Goal: Task Accomplishment & Management: Complete application form

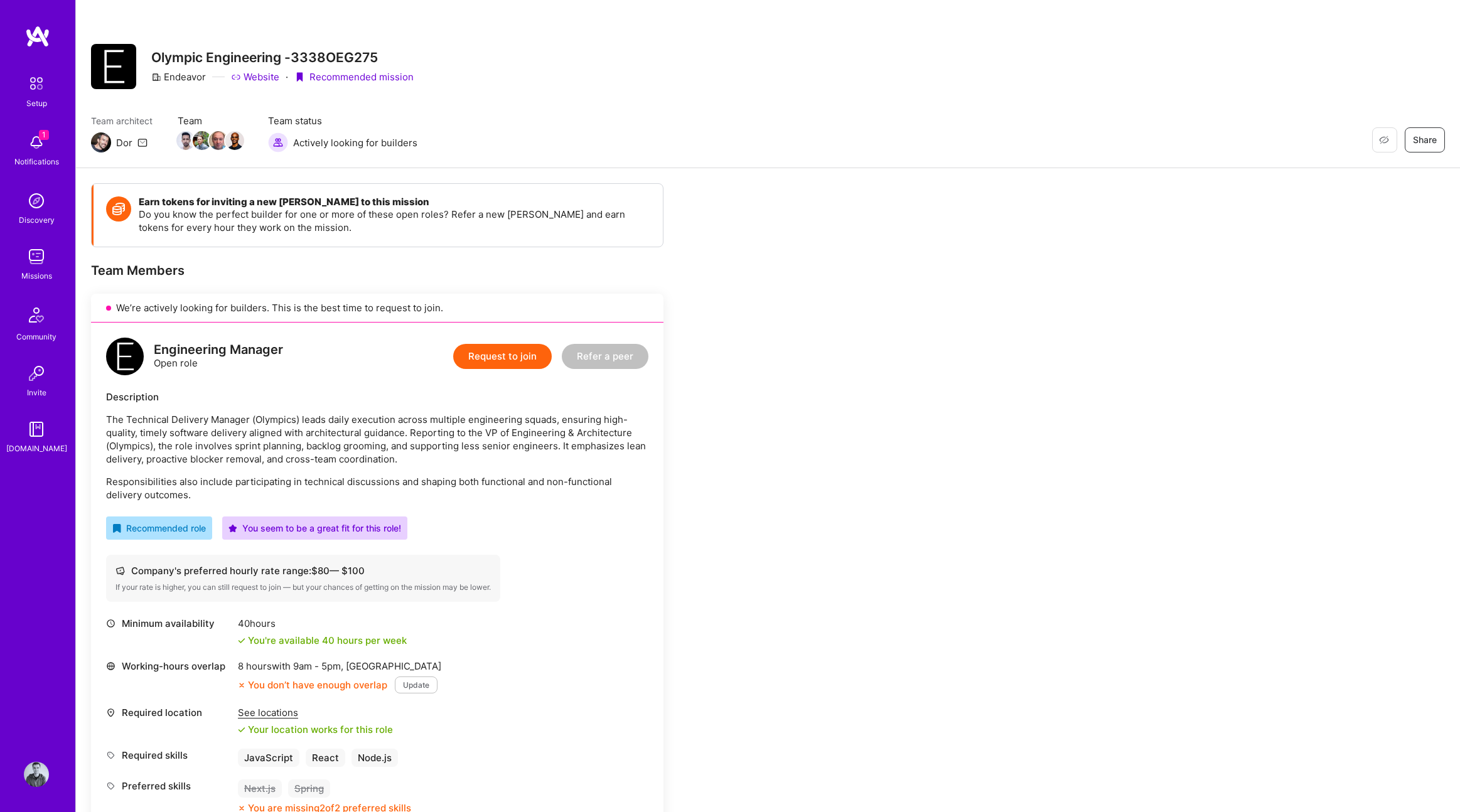
click at [43, 157] on div "Notifications" at bounding box center [36, 162] width 44 height 13
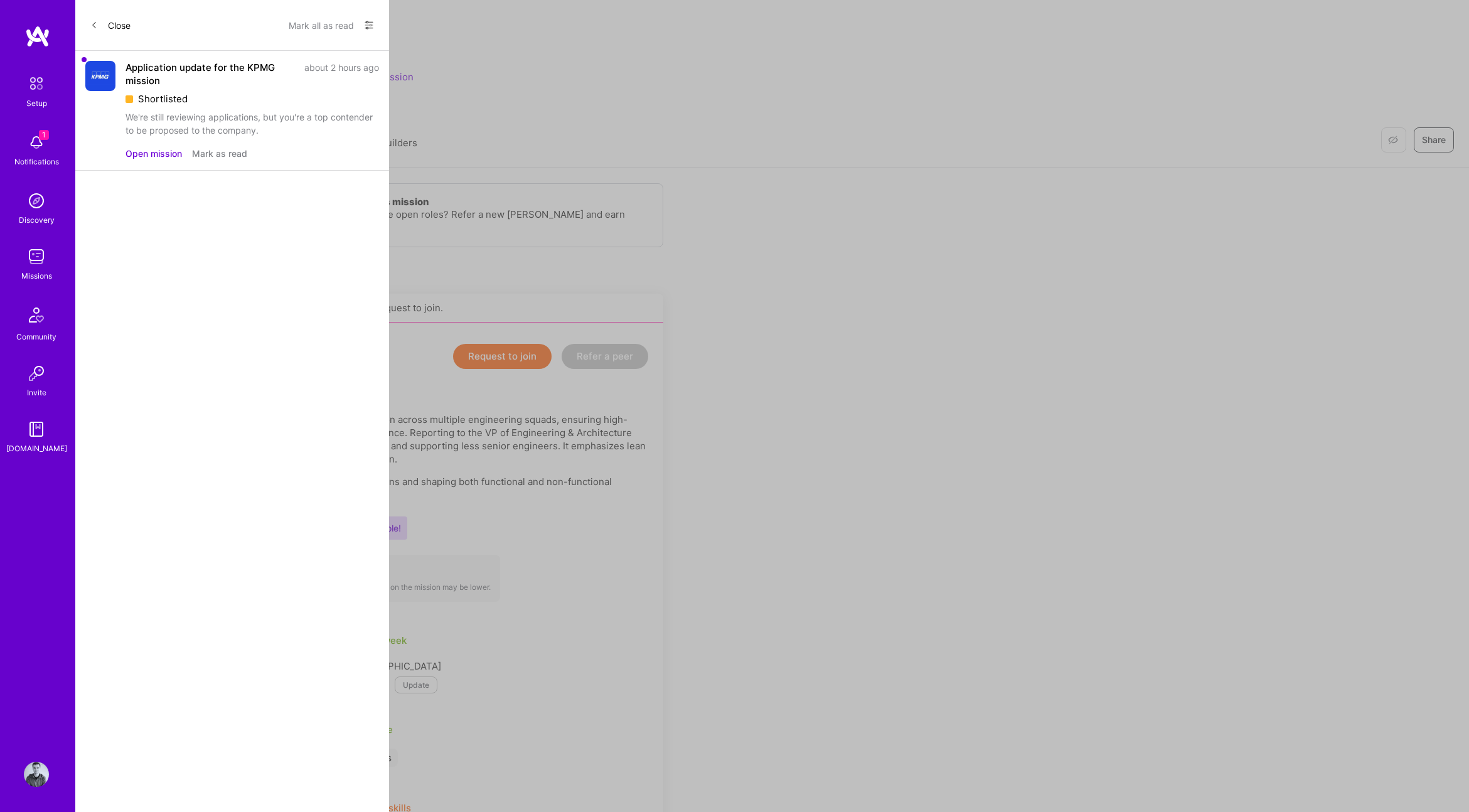
click at [201, 151] on button "Mark as read" at bounding box center [220, 153] width 55 height 13
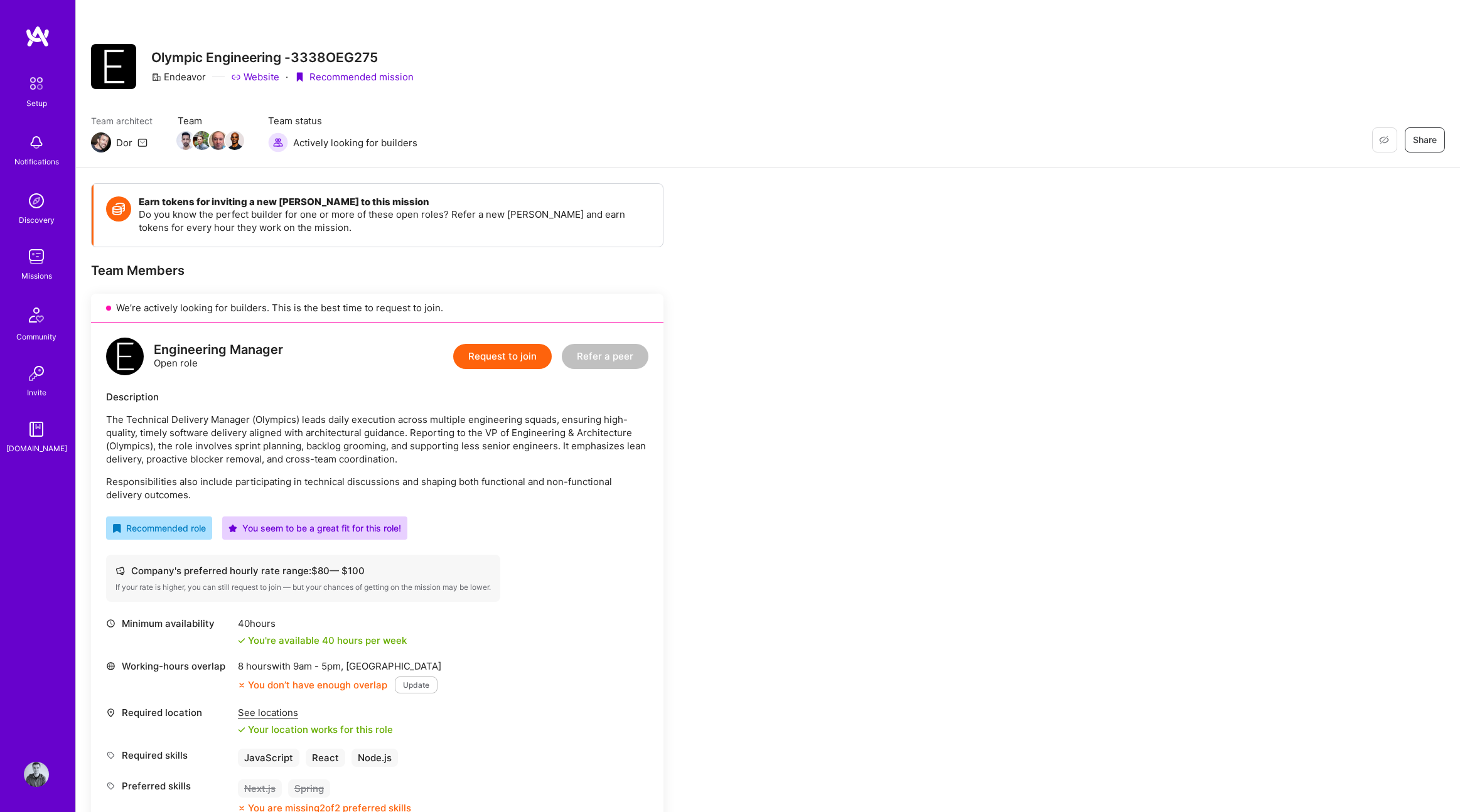
click at [24, 258] on img at bounding box center [36, 256] width 25 height 25
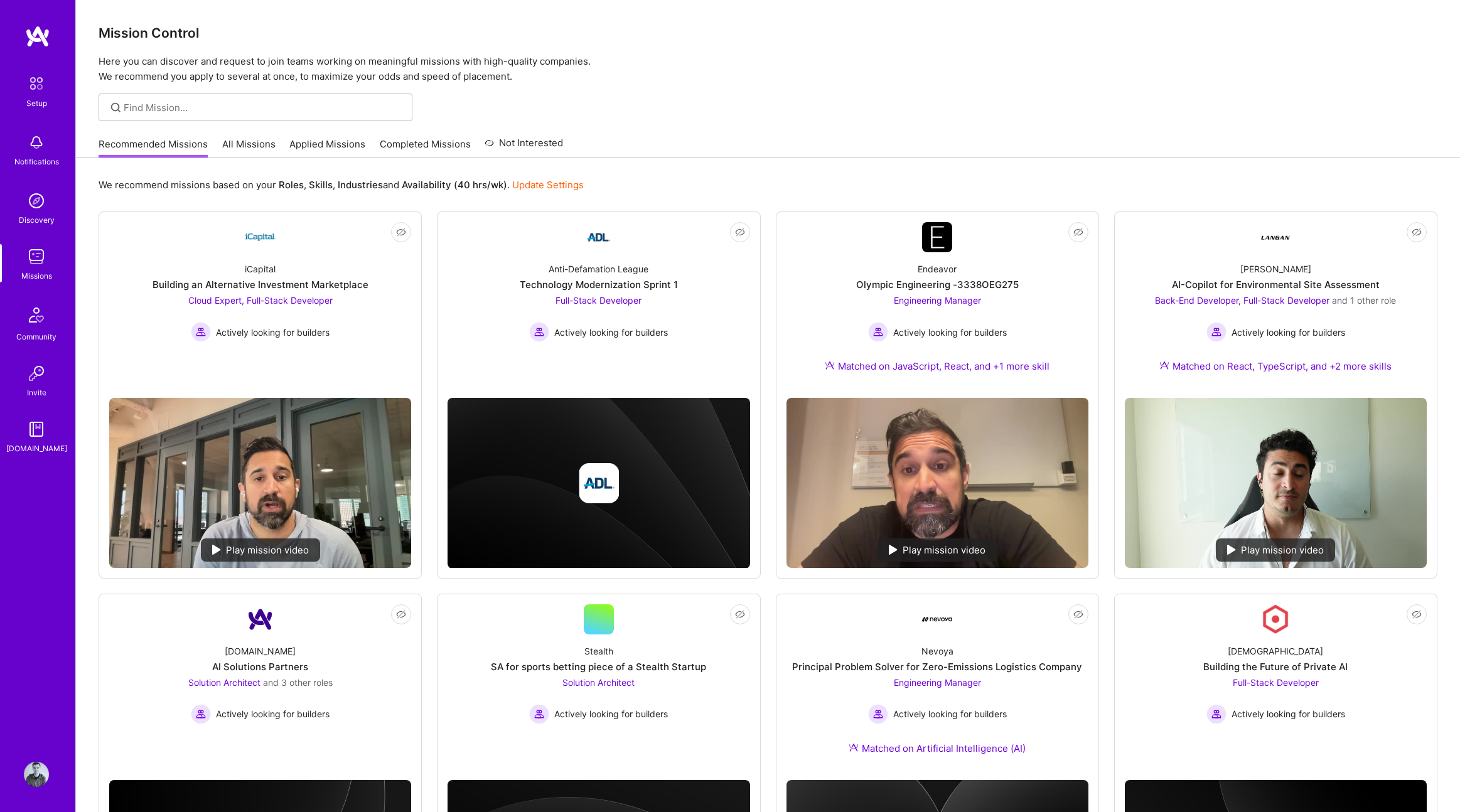
click at [245, 138] on link "All Missions" at bounding box center [249, 147] width 53 height 21
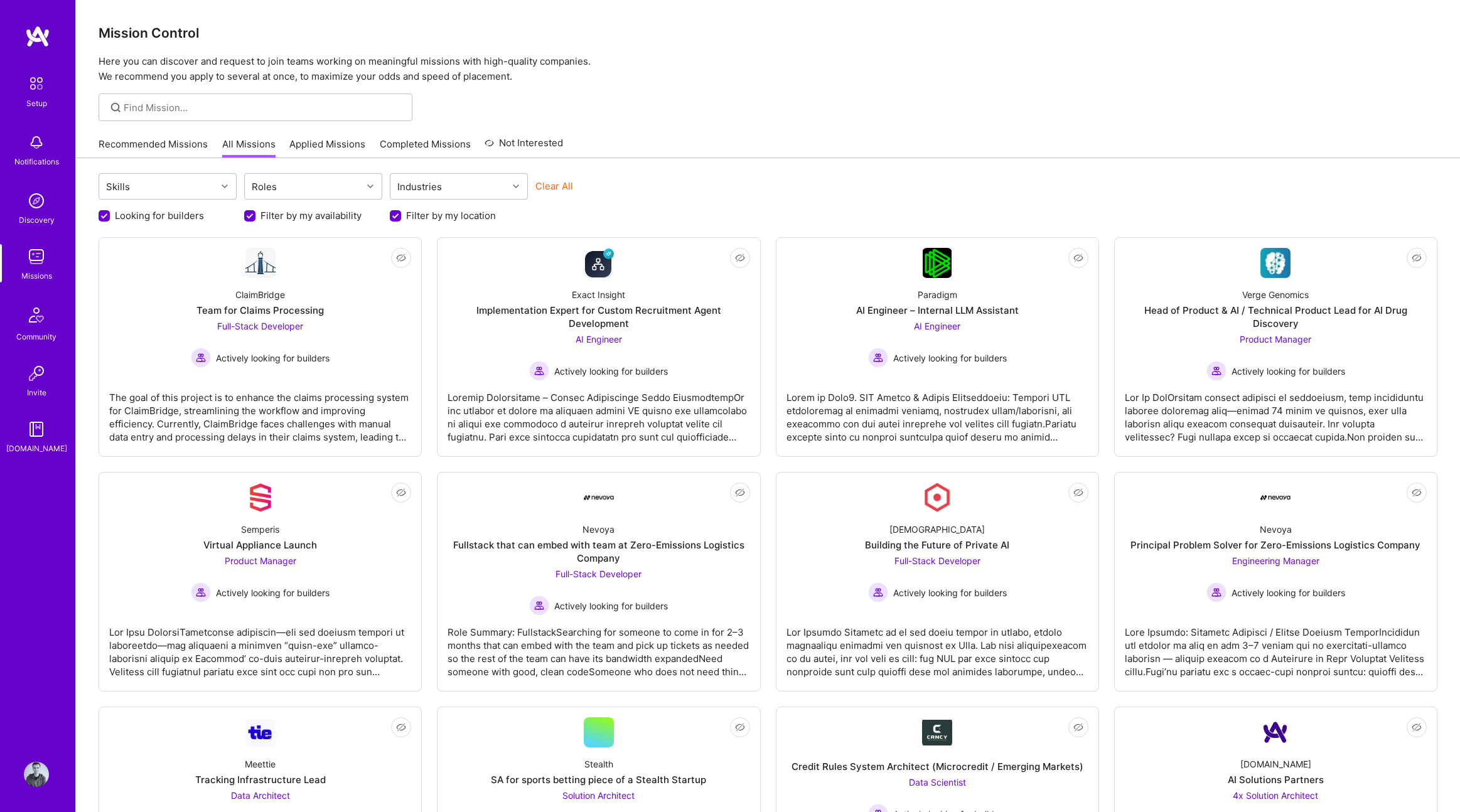
click at [291, 213] on label "Filter by my availability" at bounding box center [310, 216] width 101 height 13
click at [257, 213] on input "Filter by my availability" at bounding box center [251, 216] width 12 height 12
checkbox input "false"
click at [174, 212] on label "Looking for builders" at bounding box center [159, 216] width 89 height 13
click at [111, 212] on input "Looking for builders" at bounding box center [106, 216] width 12 height 12
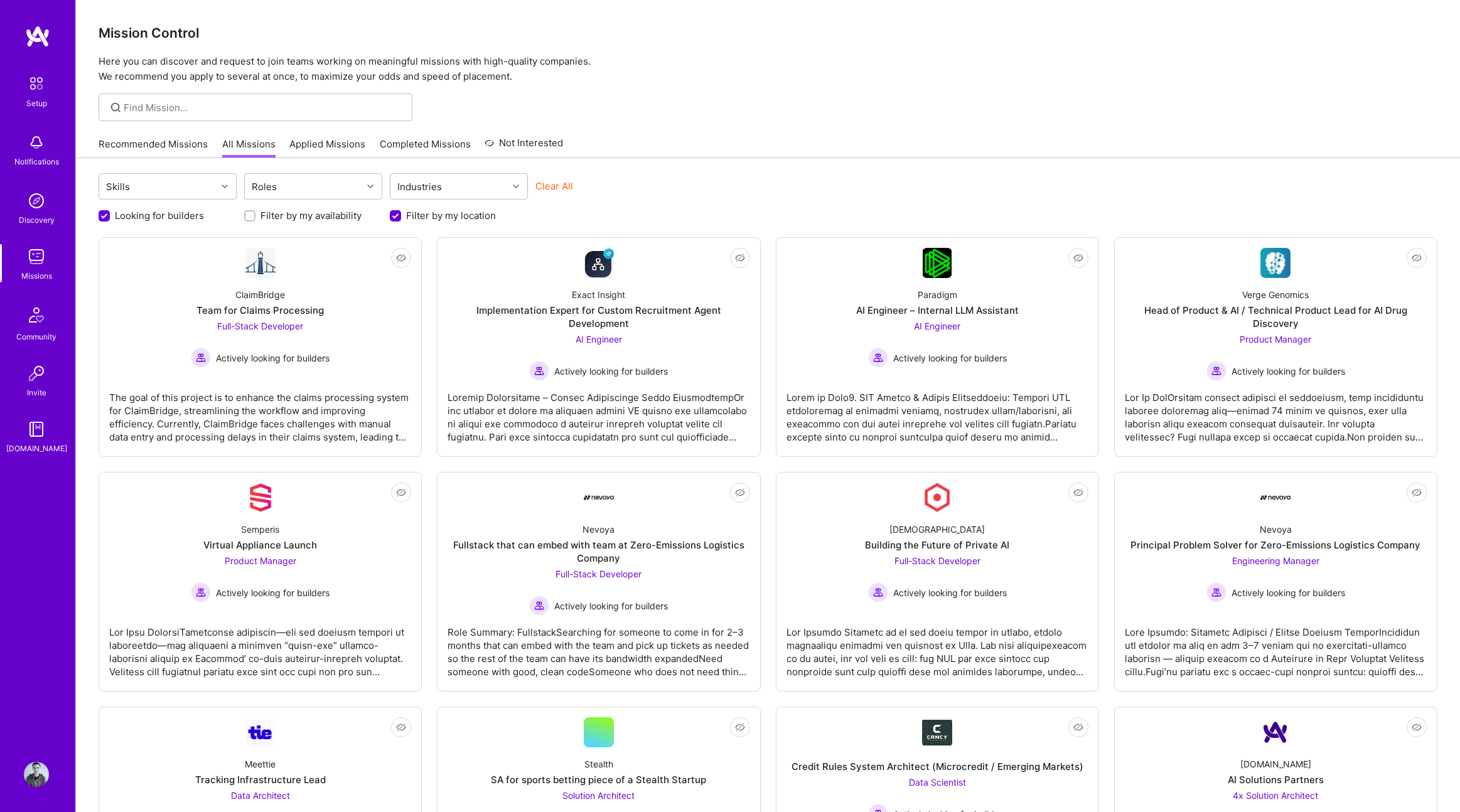
checkbox input "false"
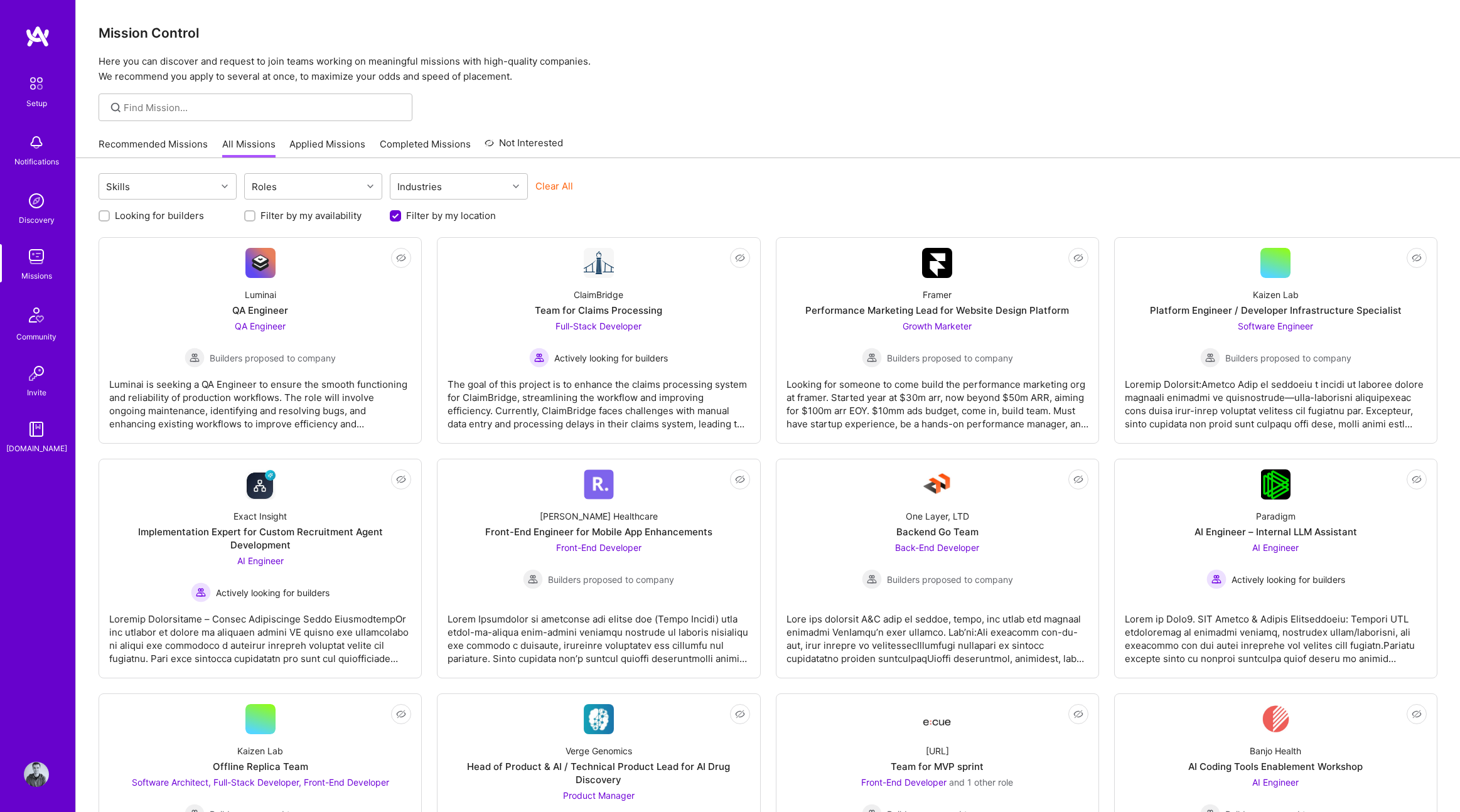
click at [331, 218] on label "Filter by my availability" at bounding box center [310, 216] width 101 height 13
click at [256, 218] on input "Filter by my availability" at bounding box center [251, 216] width 9 height 9
checkbox input "true"
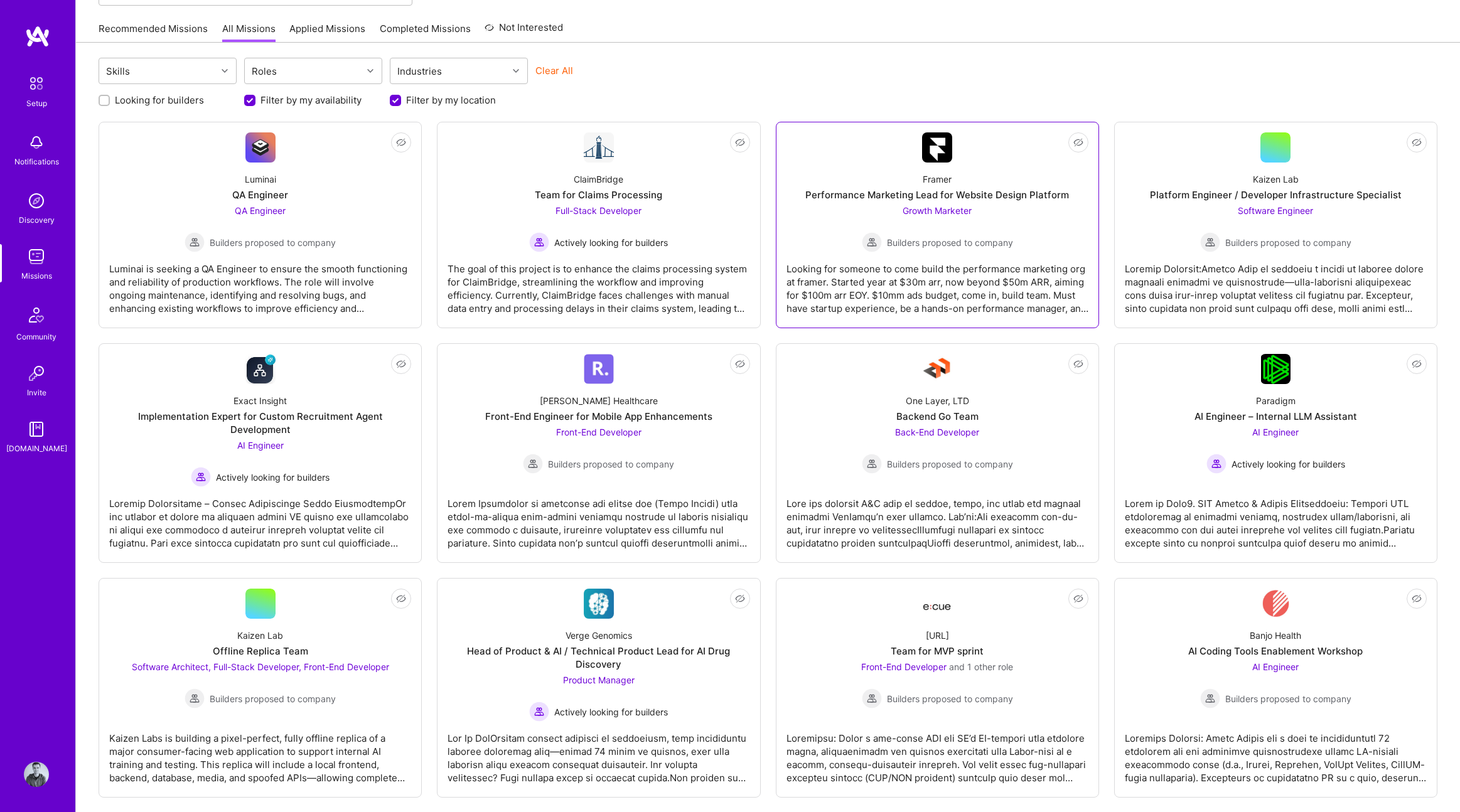
scroll to position [164, 0]
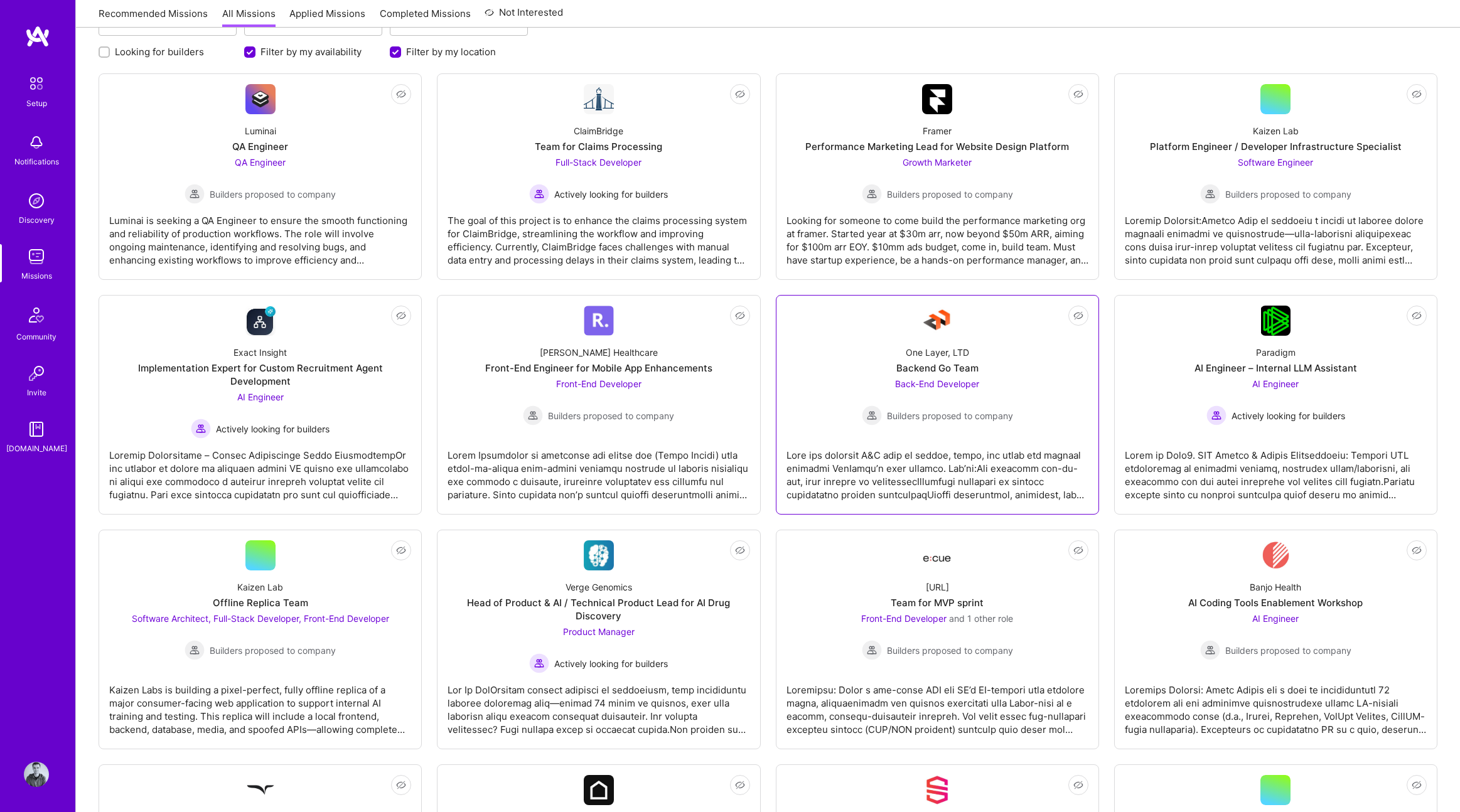
click at [864, 470] on div at bounding box center [937, 469] width 302 height 62
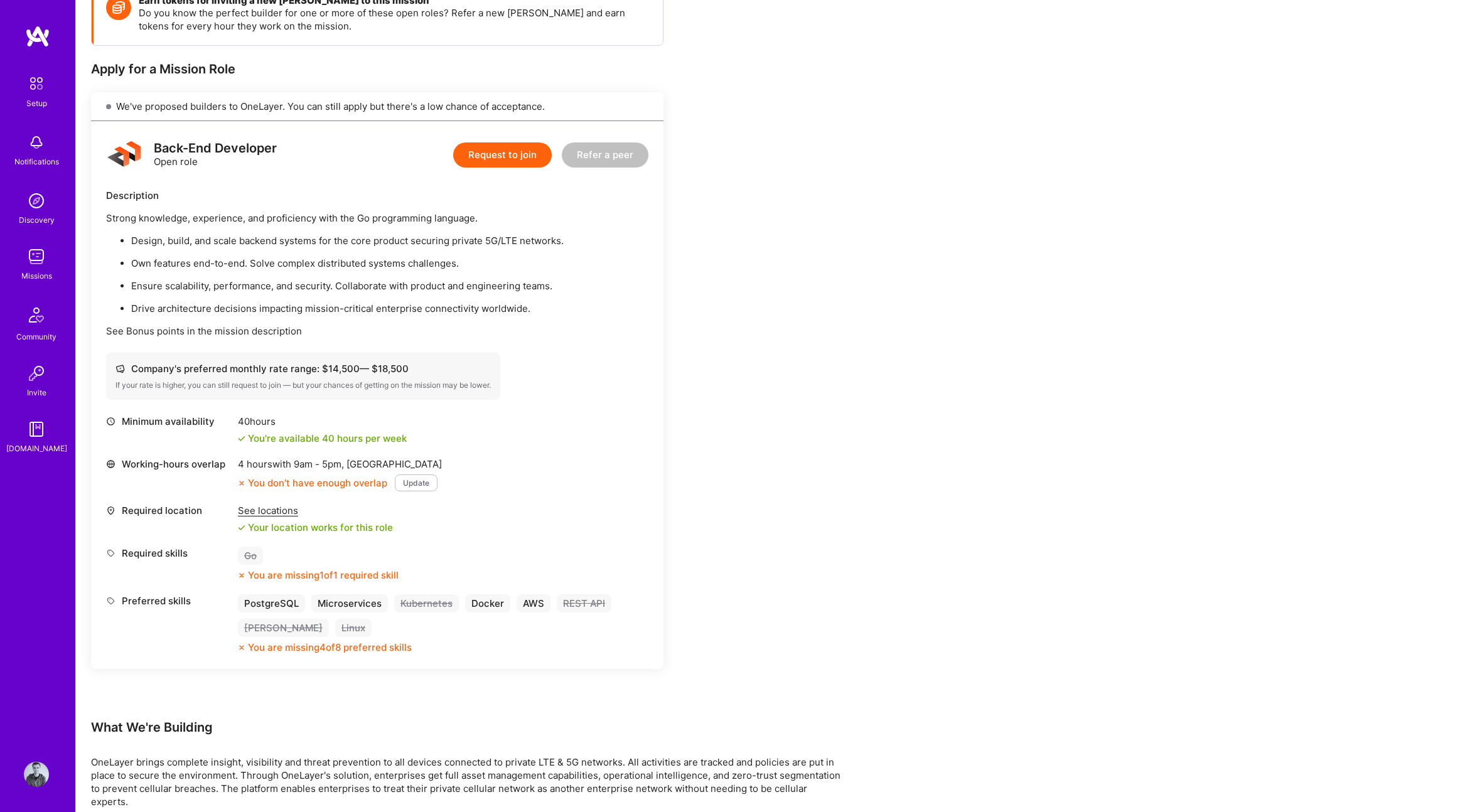
scroll to position [342, 0]
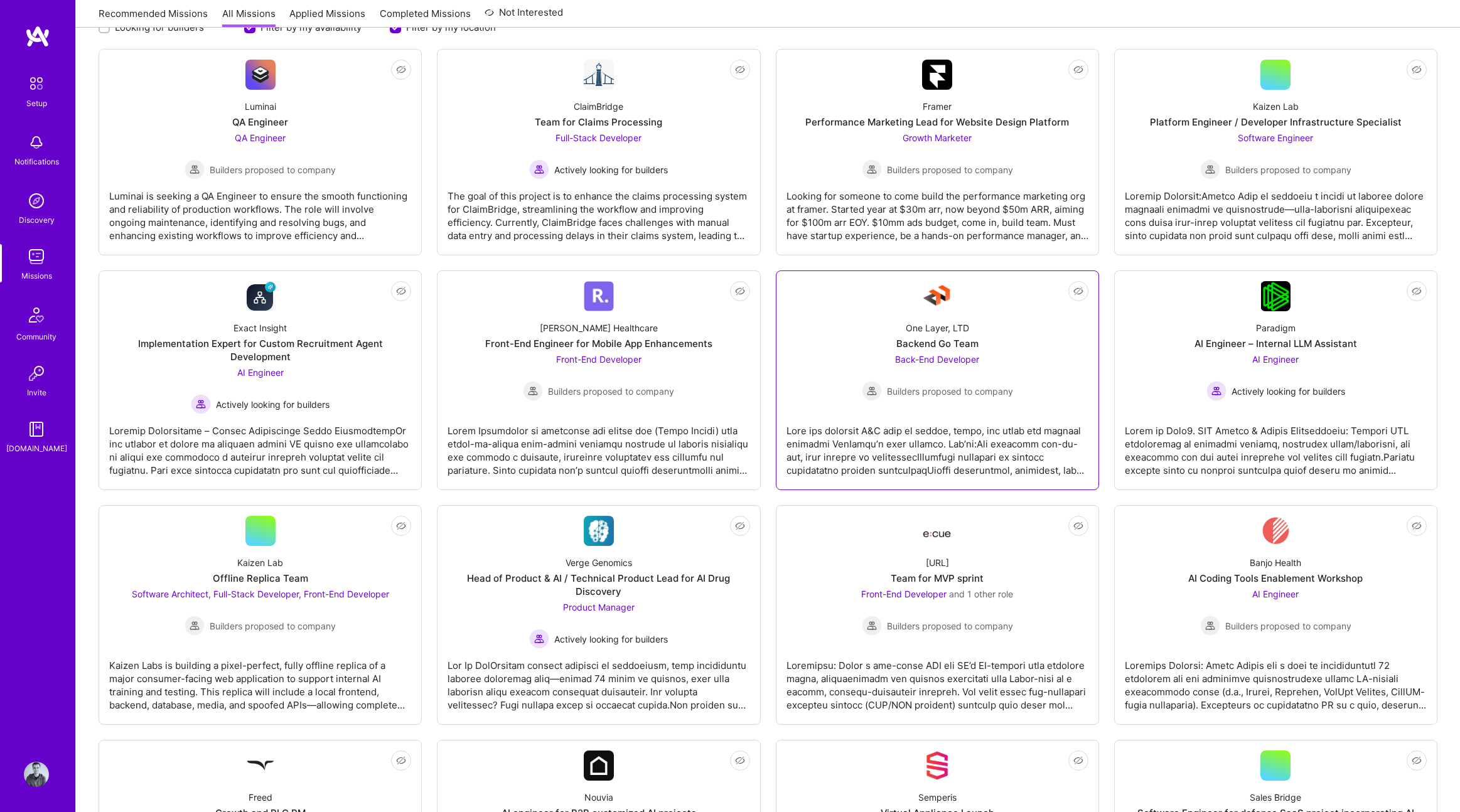
scroll to position [354, 0]
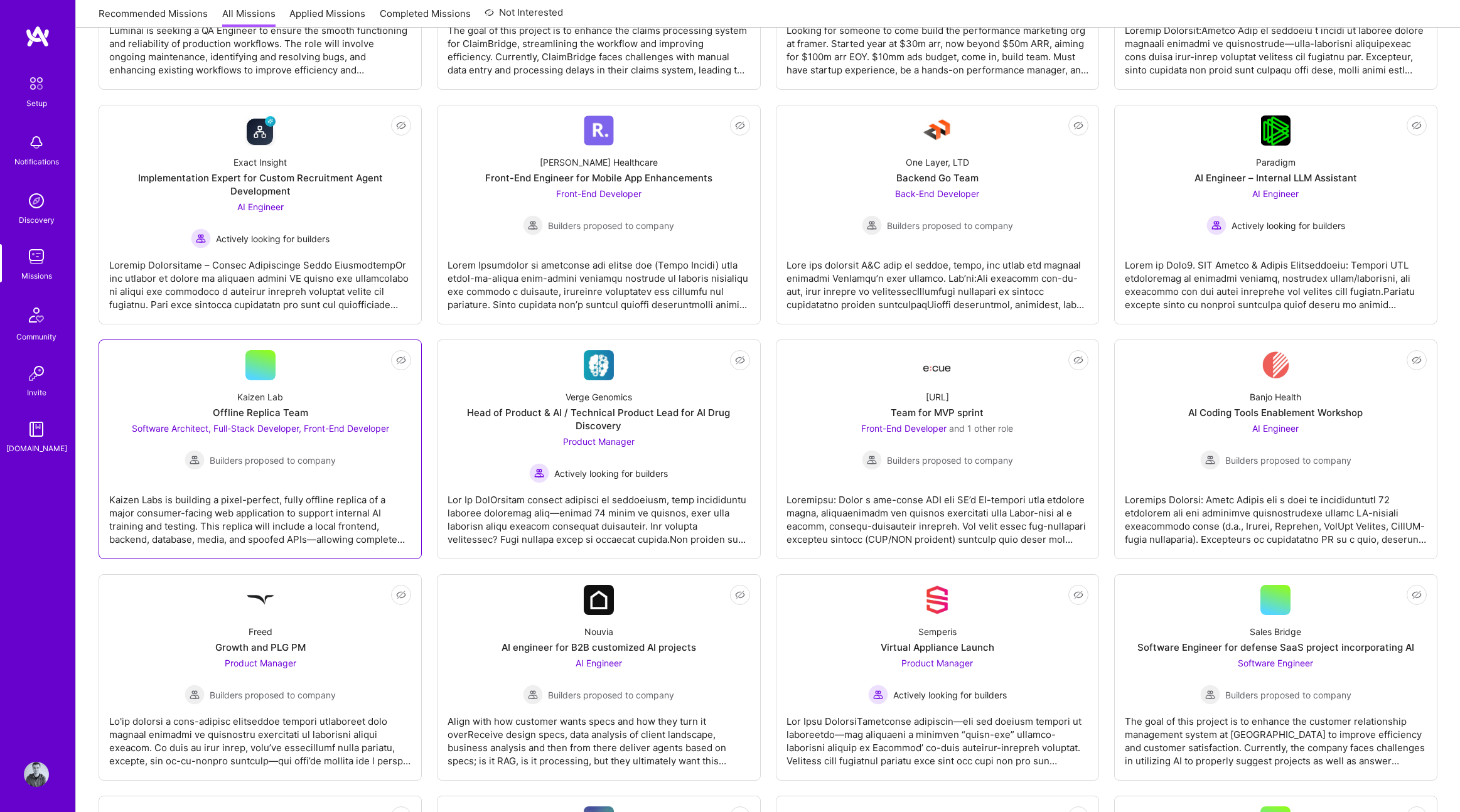
click at [261, 481] on link "Not Interested Kaizen Lab Offline Replica Team Software Architect, Full-Stack D…" at bounding box center [260, 449] width 302 height 198
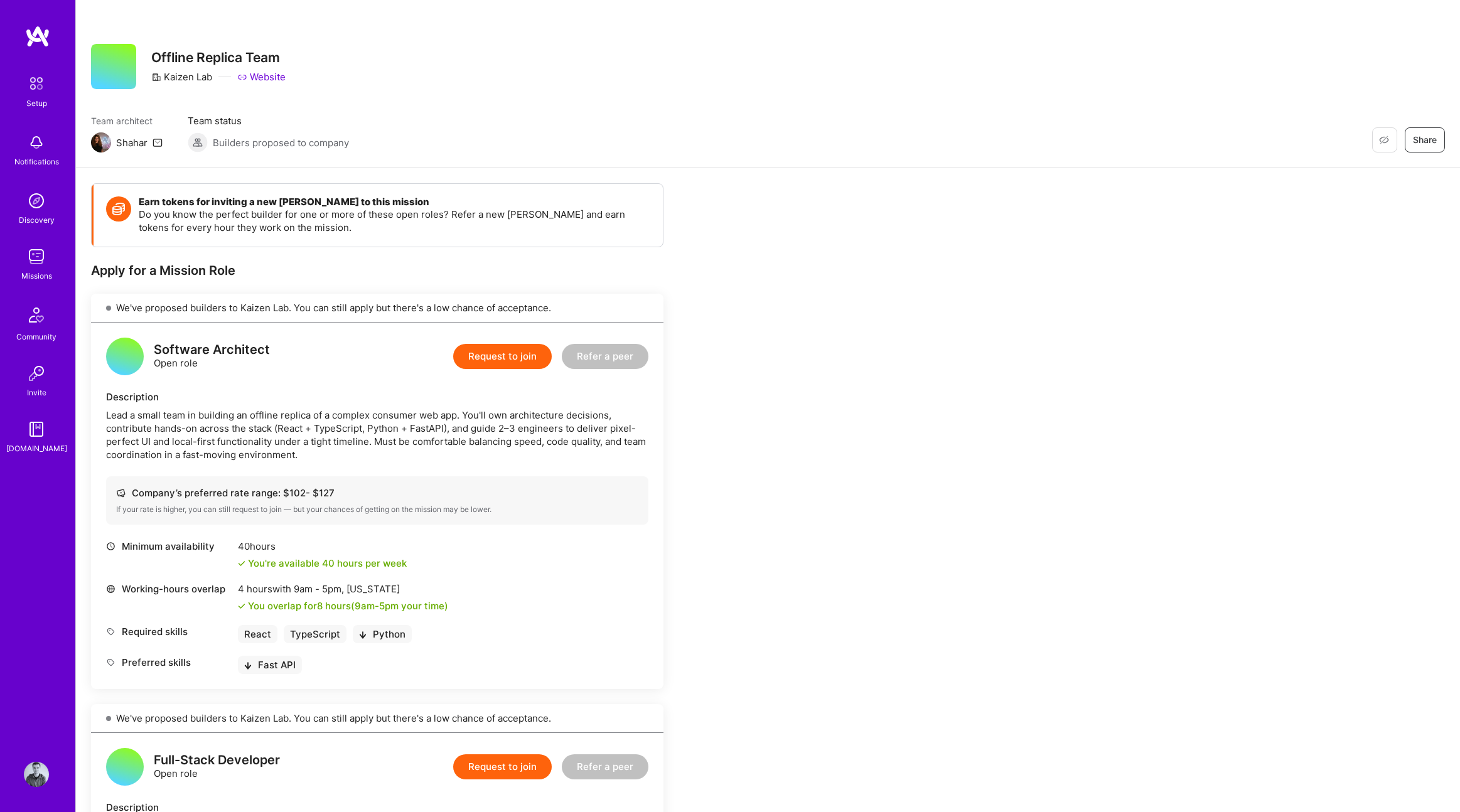
click at [502, 359] on button "Request to join" at bounding box center [502, 356] width 99 height 25
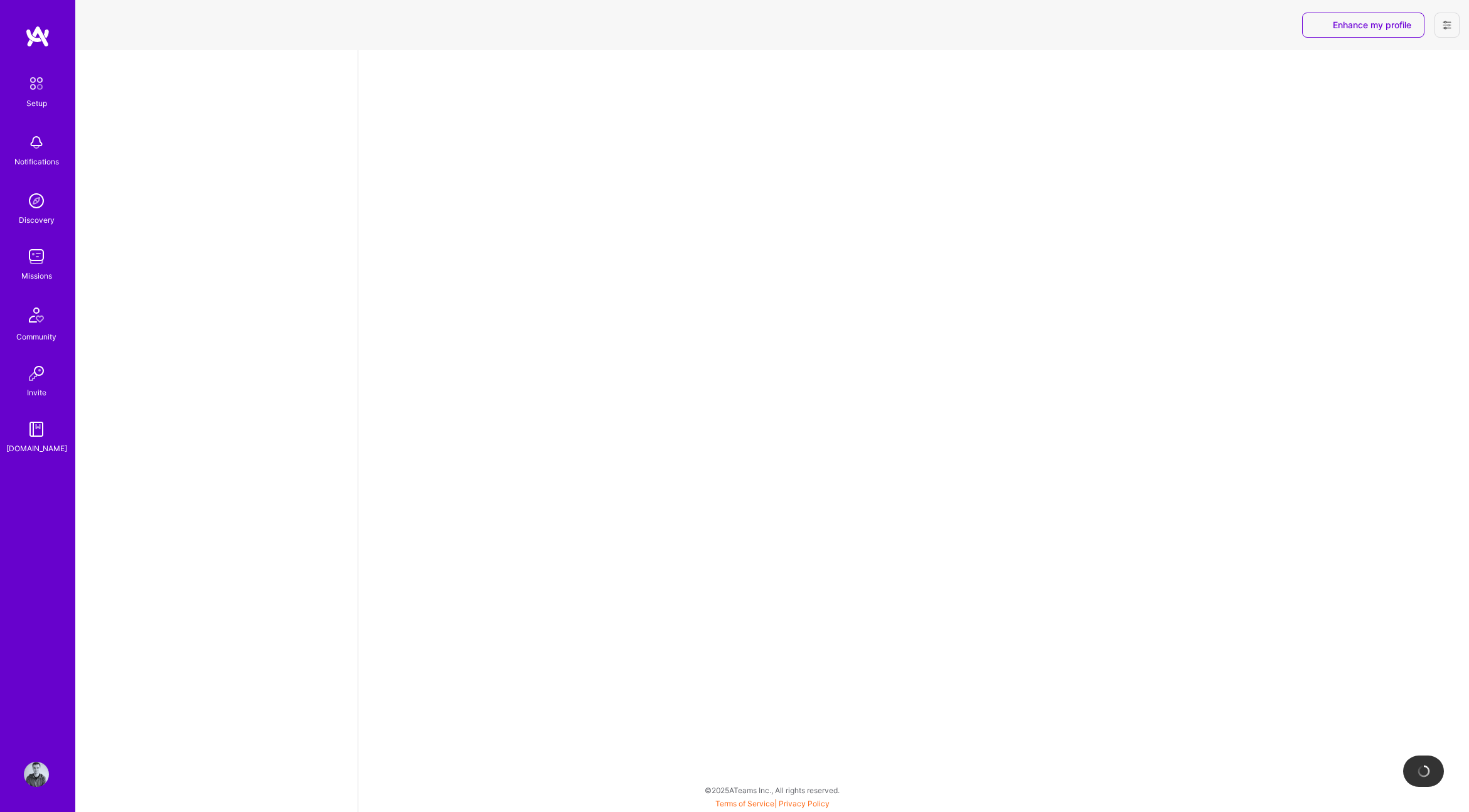
select select "US"
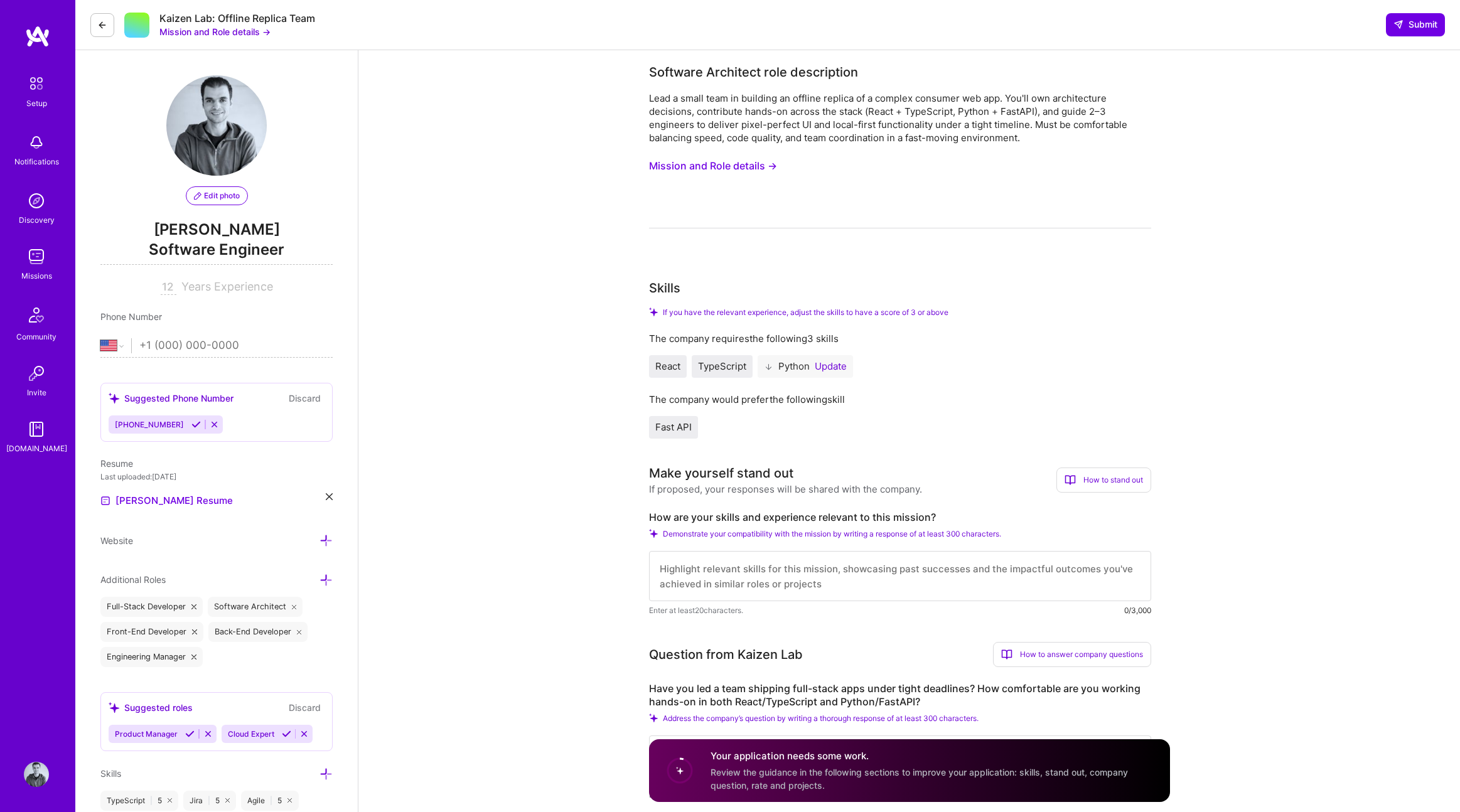
click at [799, 571] on textarea at bounding box center [900, 576] width 502 height 50
paste textarea "L ipsu dolo s ametco ad elitseddoe temporin utl etdolor magnaali enimad min ven…"
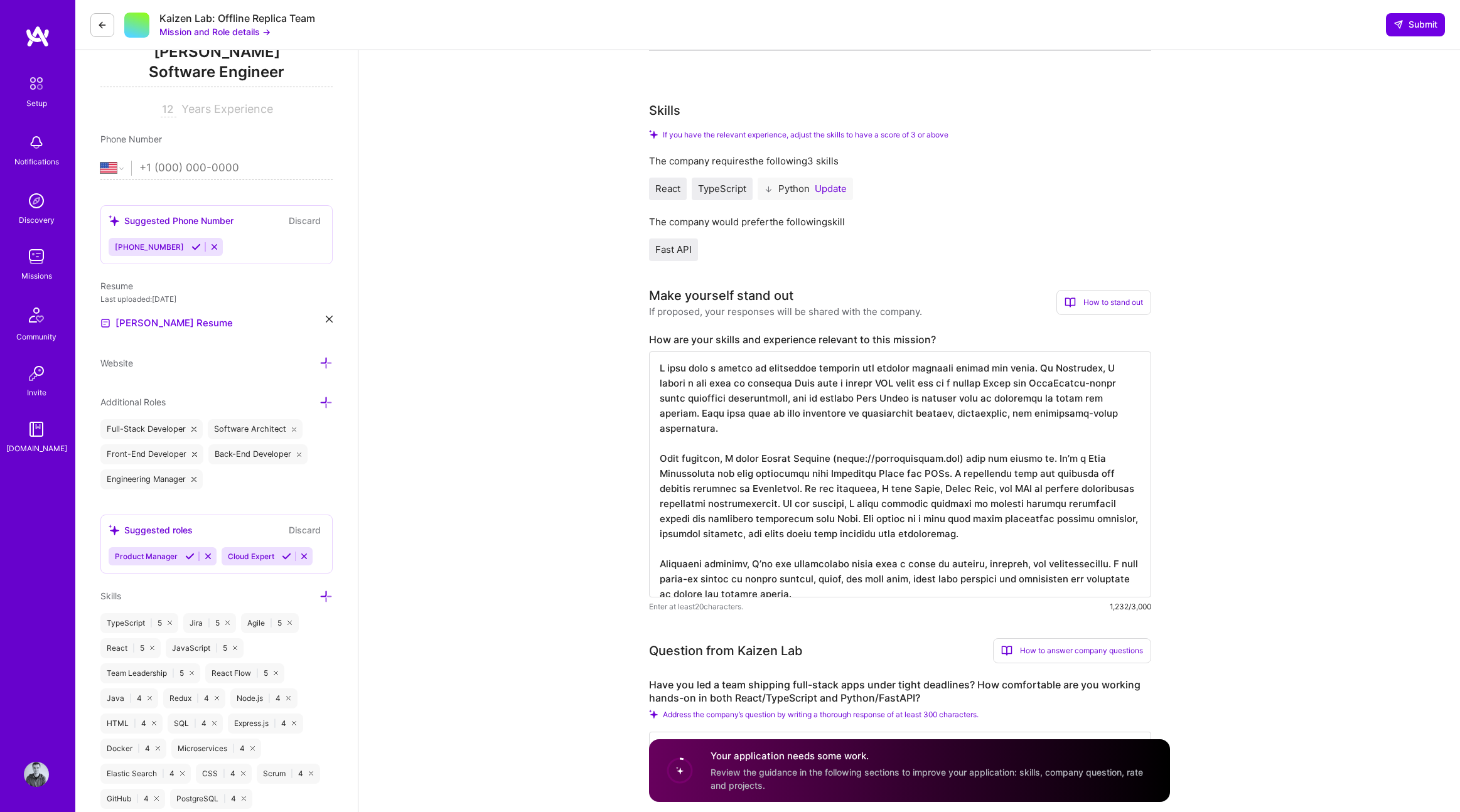
scroll to position [202, 0]
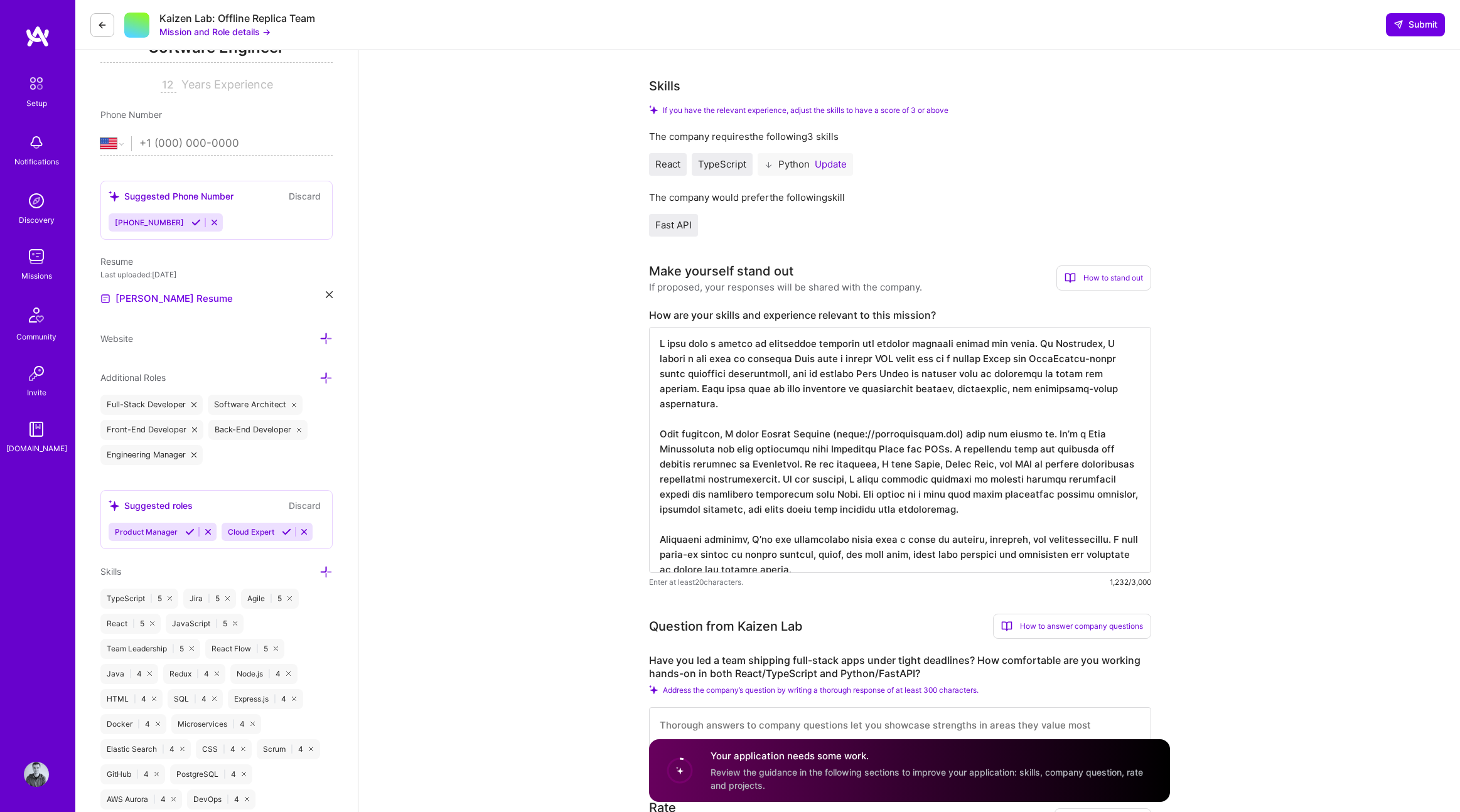
click at [875, 373] on textarea at bounding box center [900, 450] width 502 height 246
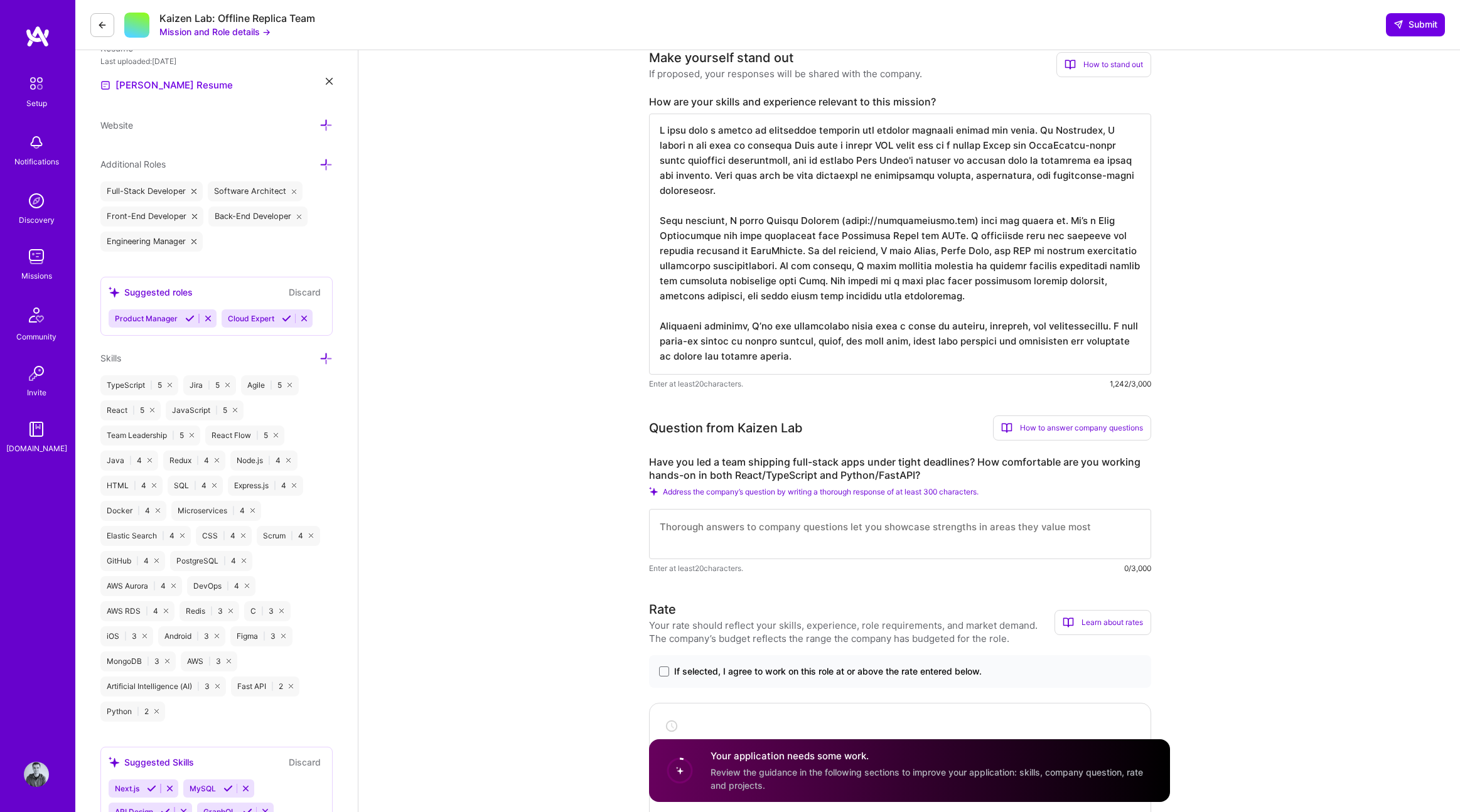
scroll to position [434, 0]
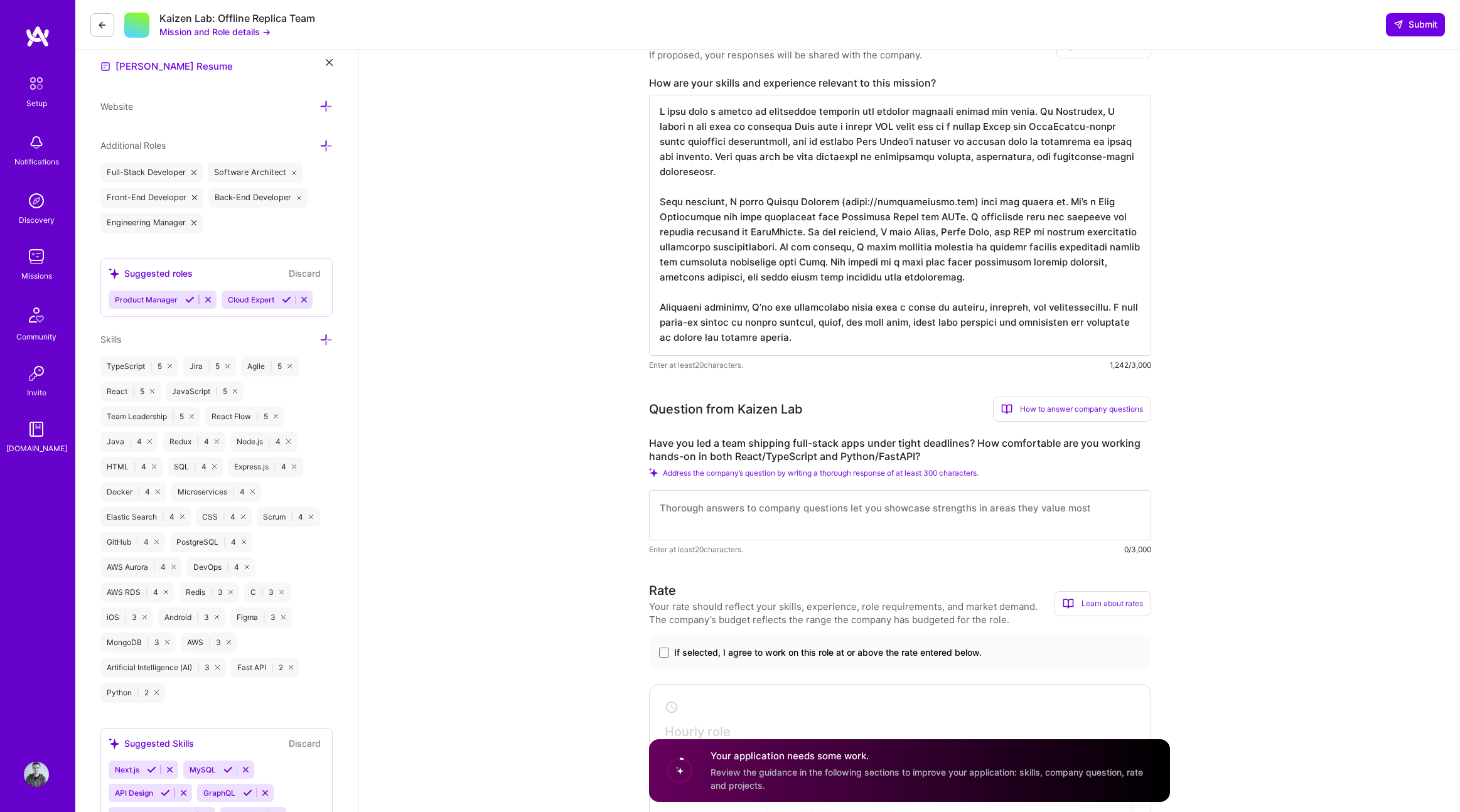
type textarea "L ipsu dolo s ametco ad elitseddoe temporin utl etdolor magnaali enimad min ven…"
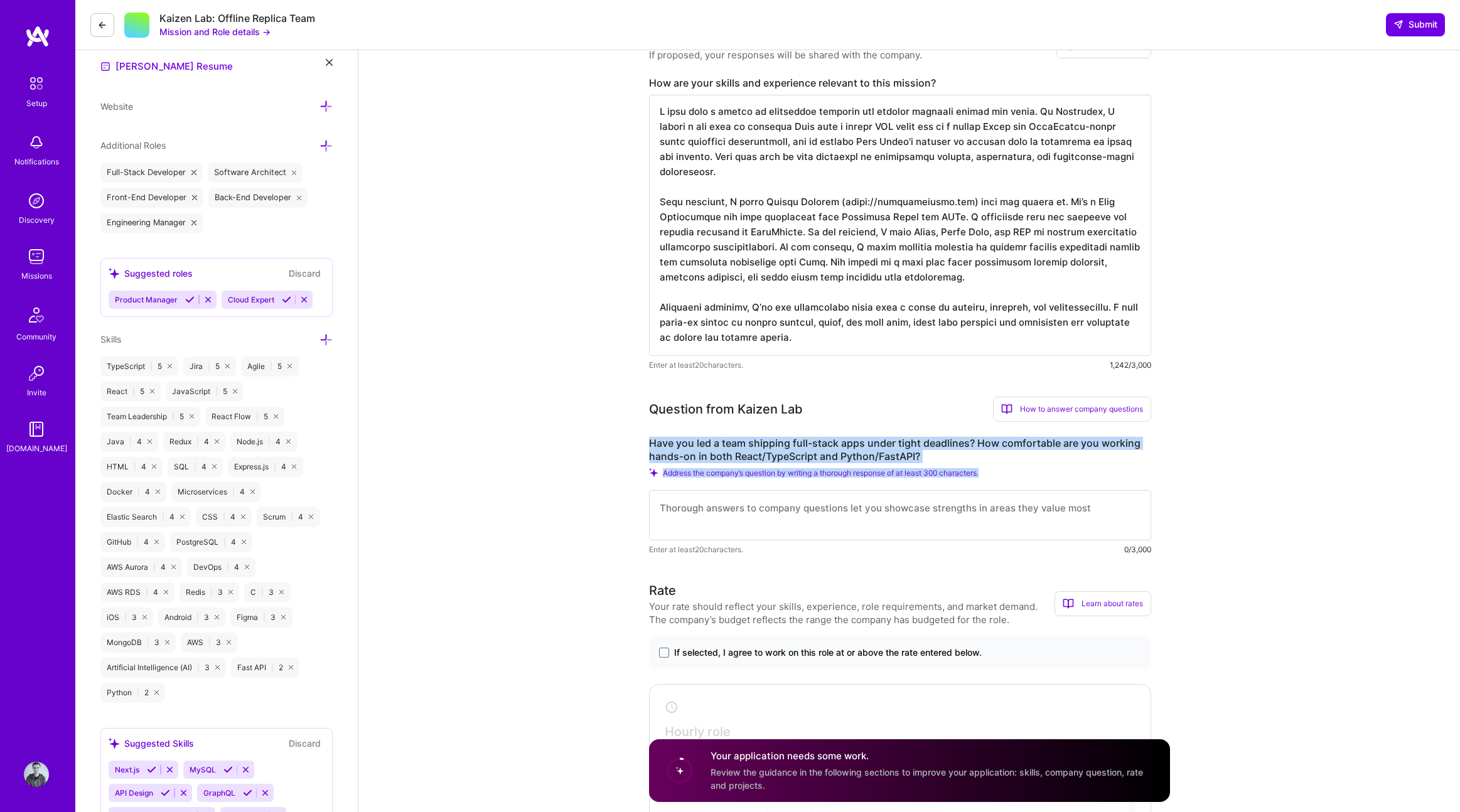
drag, startPoint x: 648, startPoint y: 442, endPoint x: 1001, endPoint y: 470, distance: 354.1
click at [1001, 470] on div "Have you led a team shipping full-stack apps under tight deadlines? How comfort…" at bounding box center [900, 496] width 502 height 119
copy div "Have you led a team shipping full-stack apps under tight deadlines? How comfort…"
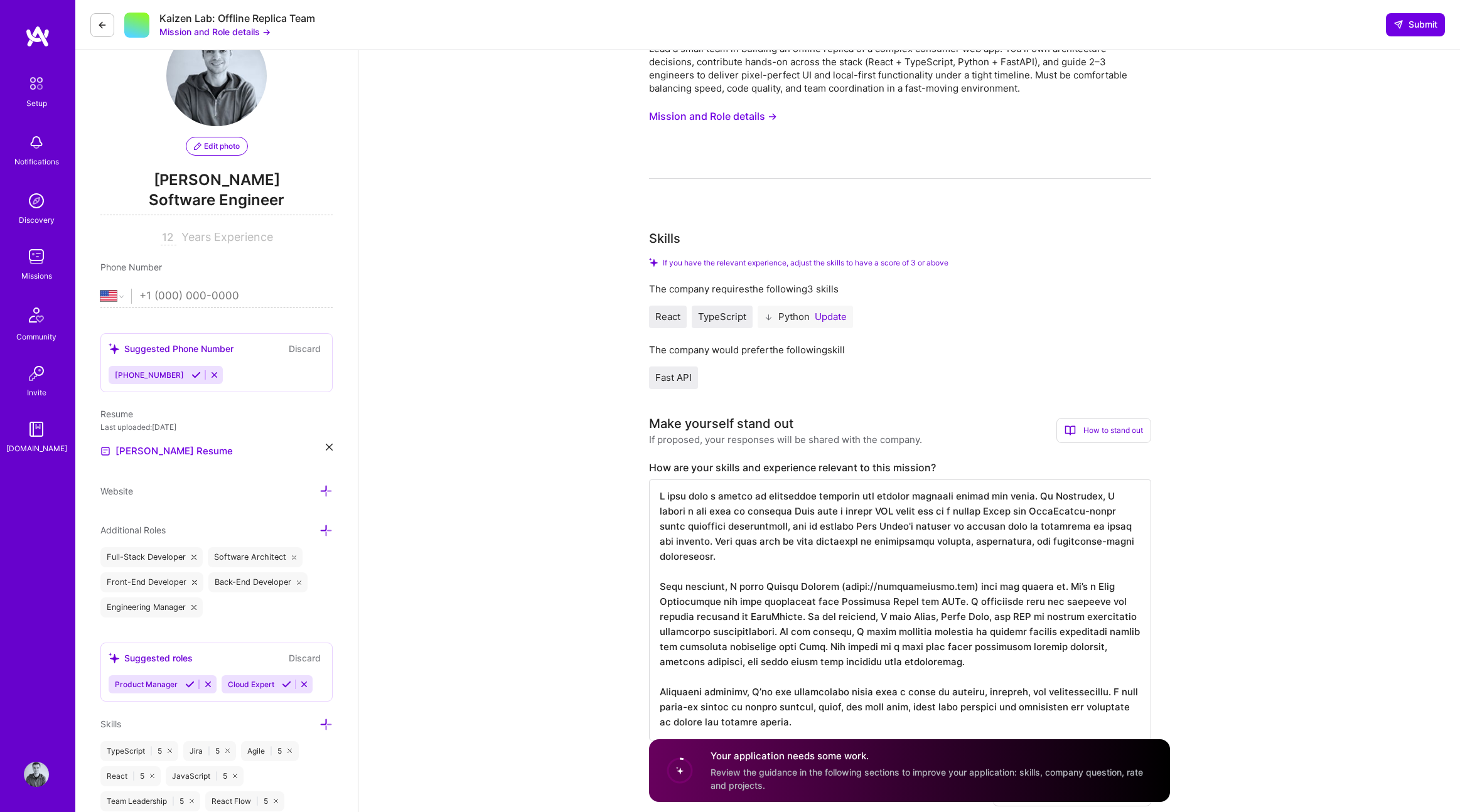
click at [699, 424] on div "Make yourself stand out" at bounding box center [721, 423] width 144 height 19
drag, startPoint x: 648, startPoint y: 424, endPoint x: 947, endPoint y: 469, distance: 302.4
copy div "Make yourself stand out If proposed, your responses will be shared with the com…"
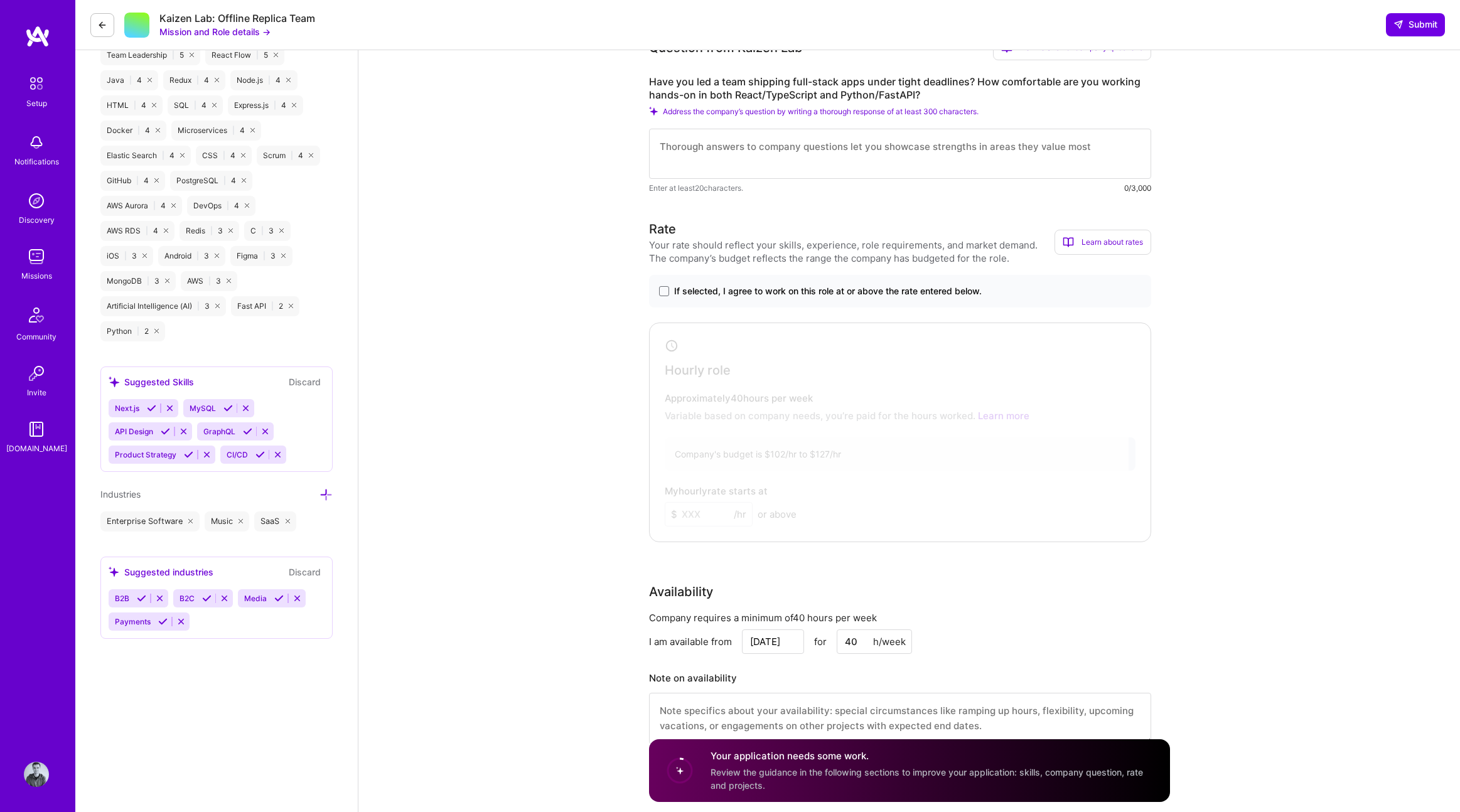
scroll to position [715, 0]
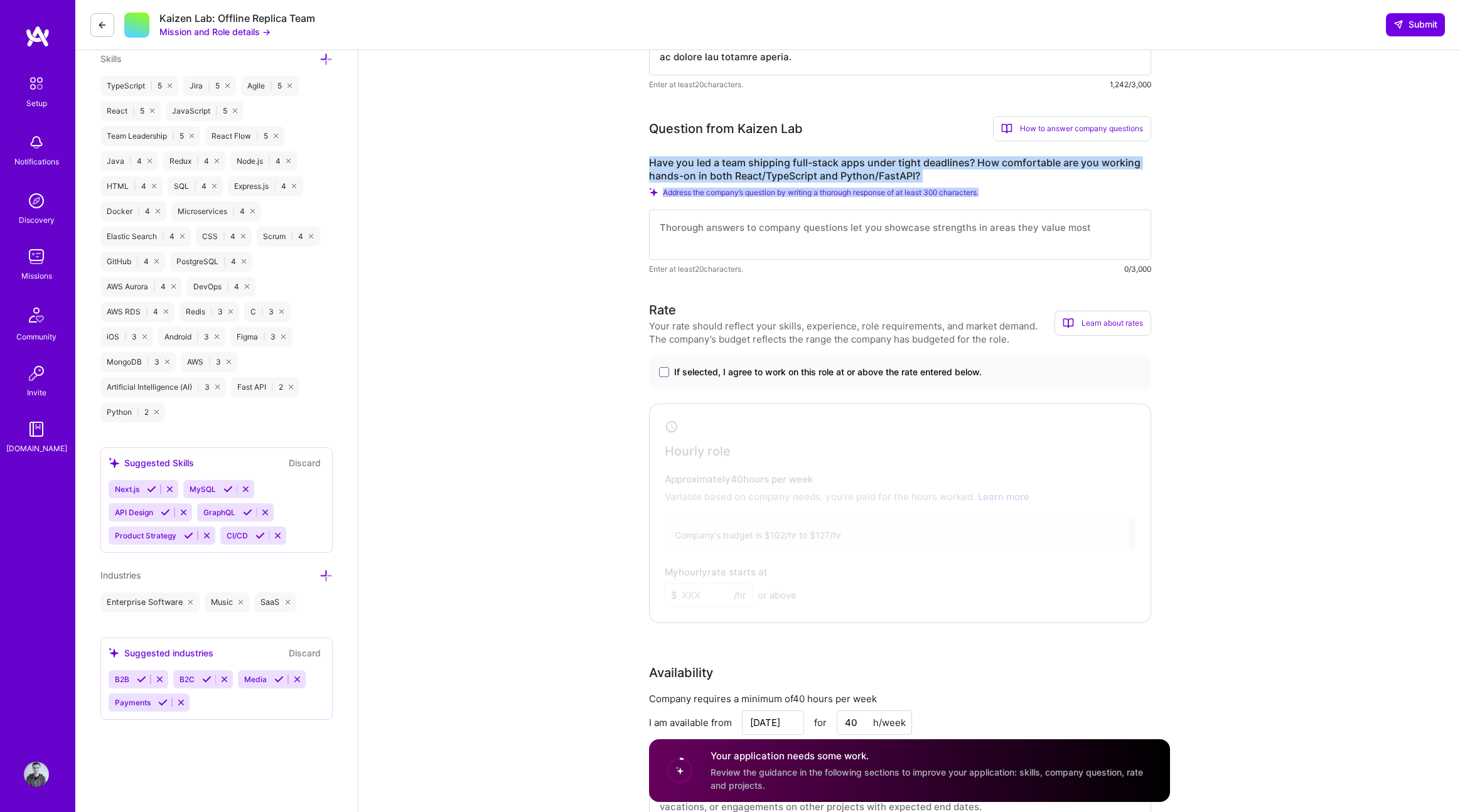
drag, startPoint x: 640, startPoint y: 156, endPoint x: 1112, endPoint y: 224, distance: 476.9
click at [1112, 224] on div "Software Architect role description Lead a small team in building an offline re…" at bounding box center [909, 604] width 1101 height 2537
copy div "Have you led a team shipping full-stack apps under tight deadlines? How comfort…"
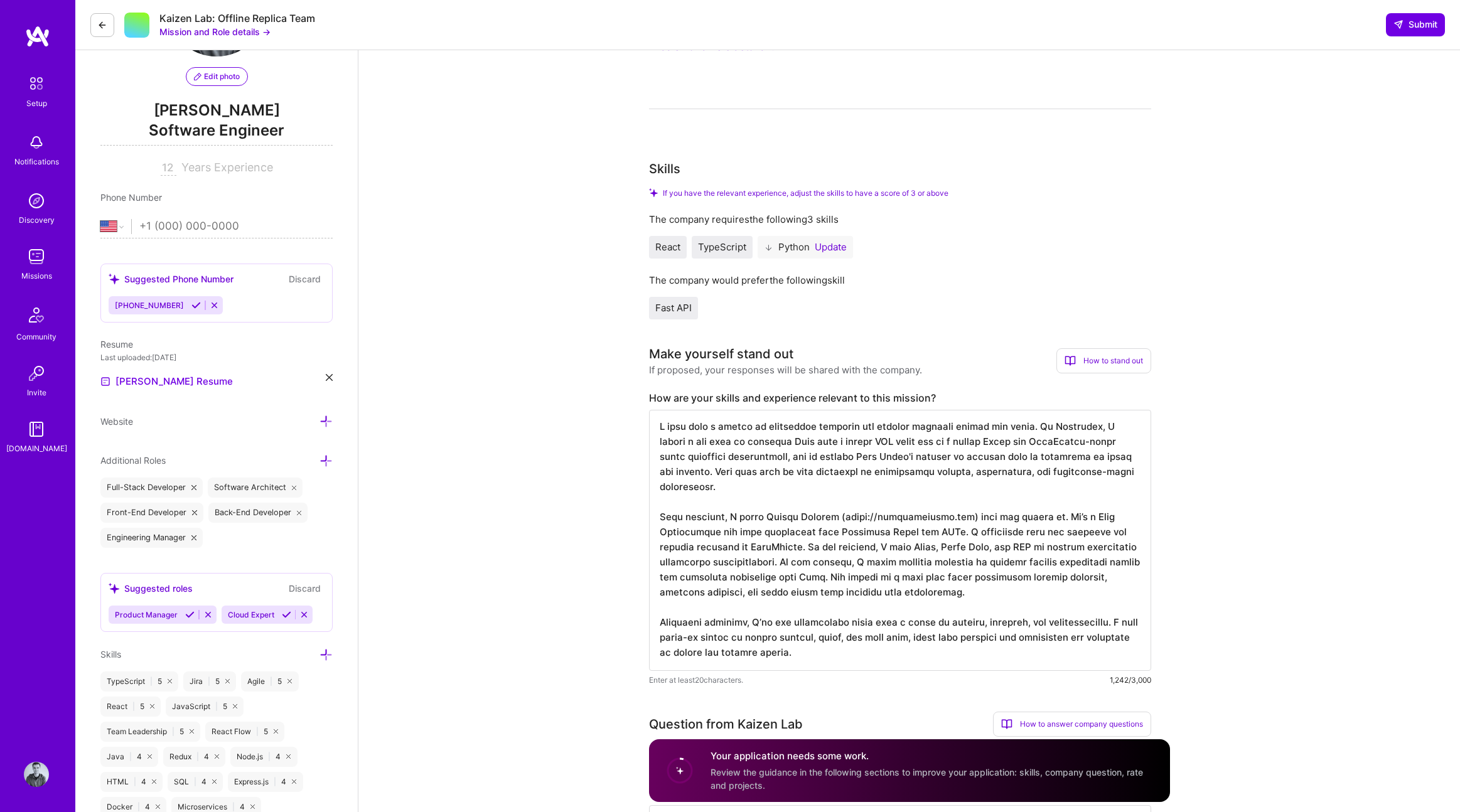
scroll to position [0, 0]
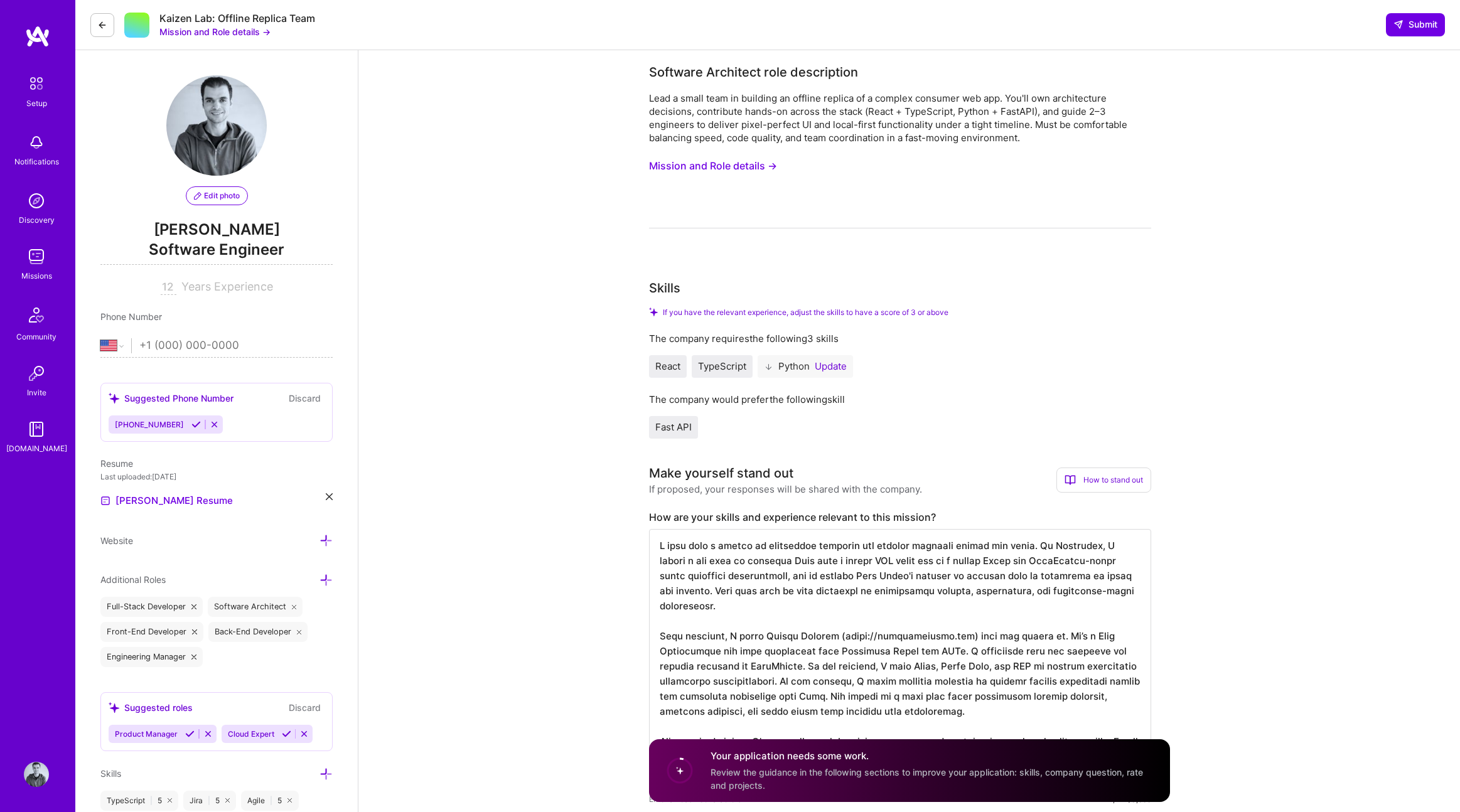
click at [725, 162] on button "Mission and Role details →" at bounding box center [713, 166] width 128 height 23
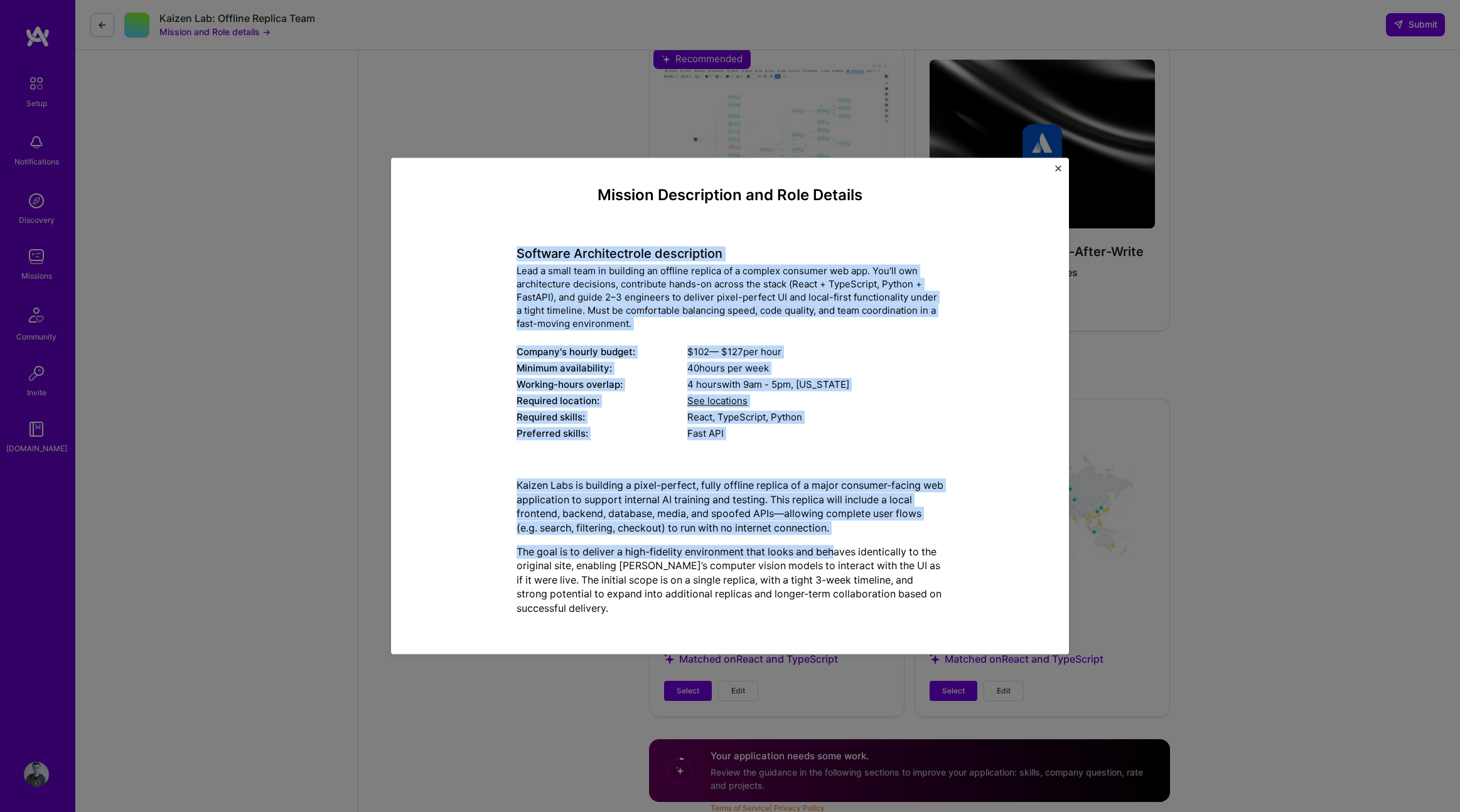
scroll to position [1775, 0]
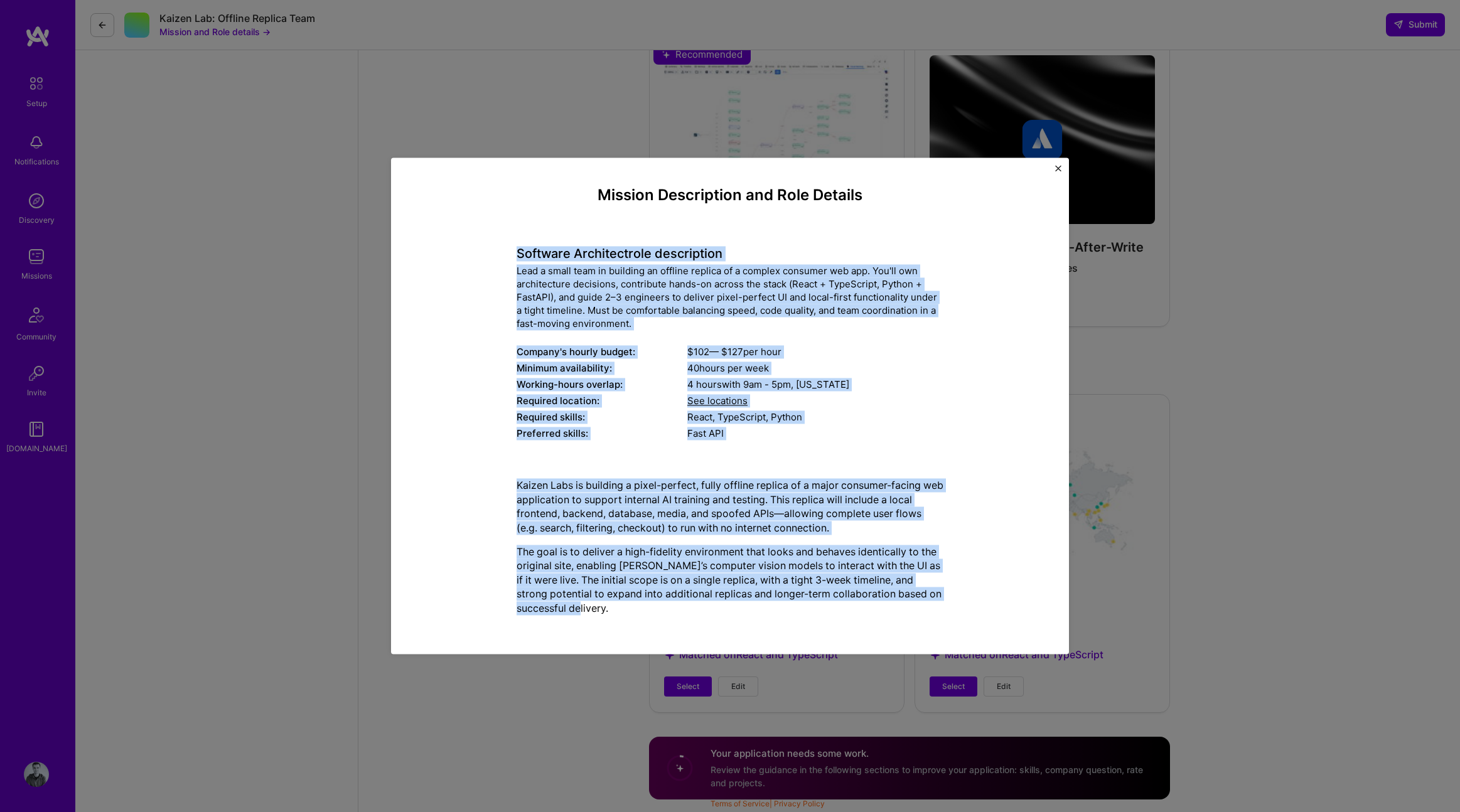
drag, startPoint x: 515, startPoint y: 241, endPoint x: 916, endPoint y: 618, distance: 550.4
click at [916, 618] on div "Mission Description and Role Details Software Architect role description Lead a…" at bounding box center [730, 405] width 620 height 439
copy div "Loremips Dolorsita cons adipiscinge Sedd e tempo inci ut laboreet do magnaal en…"
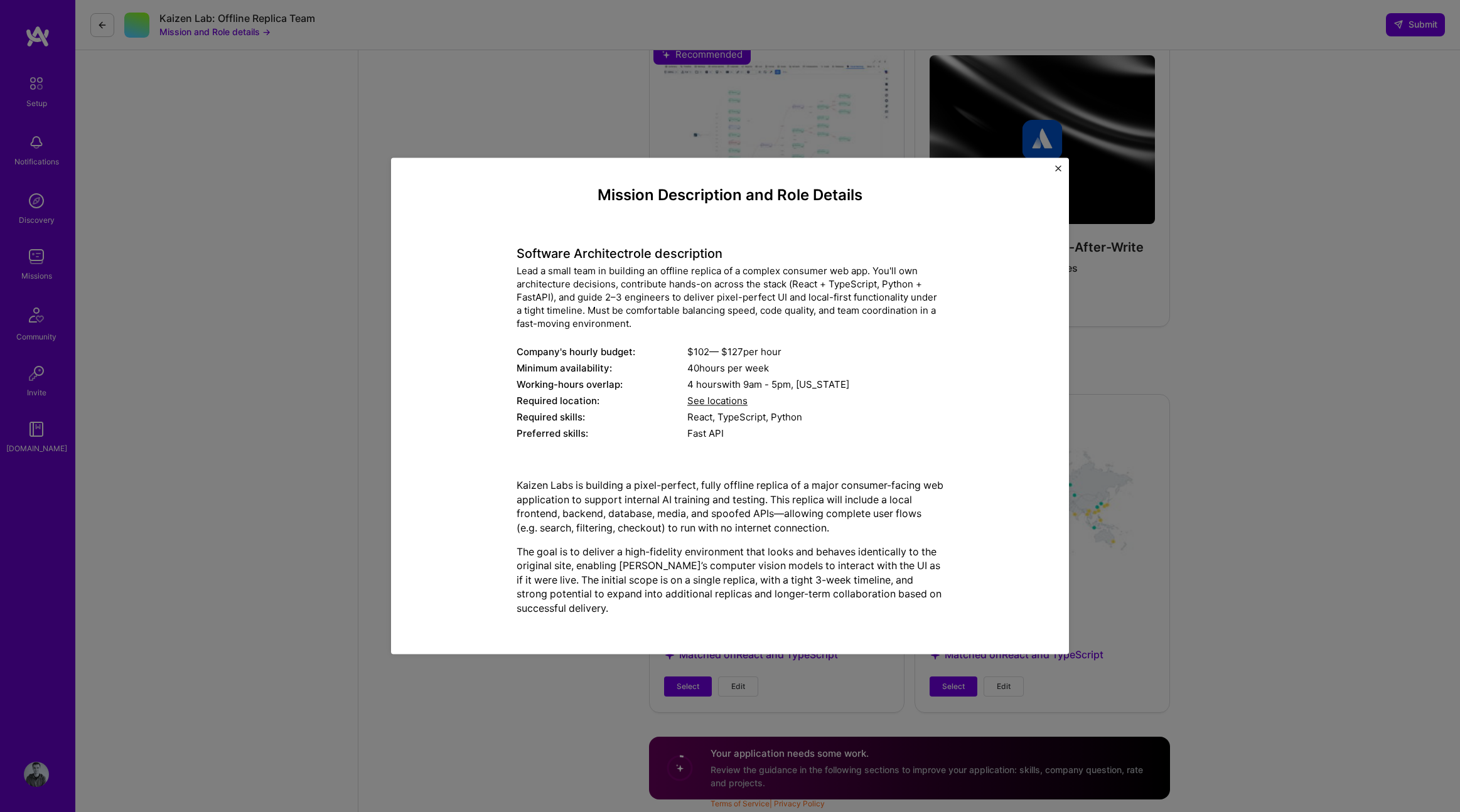
click at [1050, 170] on div "Mission Description and Role Details Software Architect role description Lead a…" at bounding box center [730, 406] width 678 height 496
click at [1061, 164] on div "Mission Description and Role Details Software Architect role description Lead a…" at bounding box center [730, 406] width 678 height 496
click at [1062, 167] on div "Mission Description and Role Details Software Architect role description Lead a…" at bounding box center [730, 406] width 678 height 496
click at [1061, 169] on img "Close" at bounding box center [1058, 168] width 6 height 6
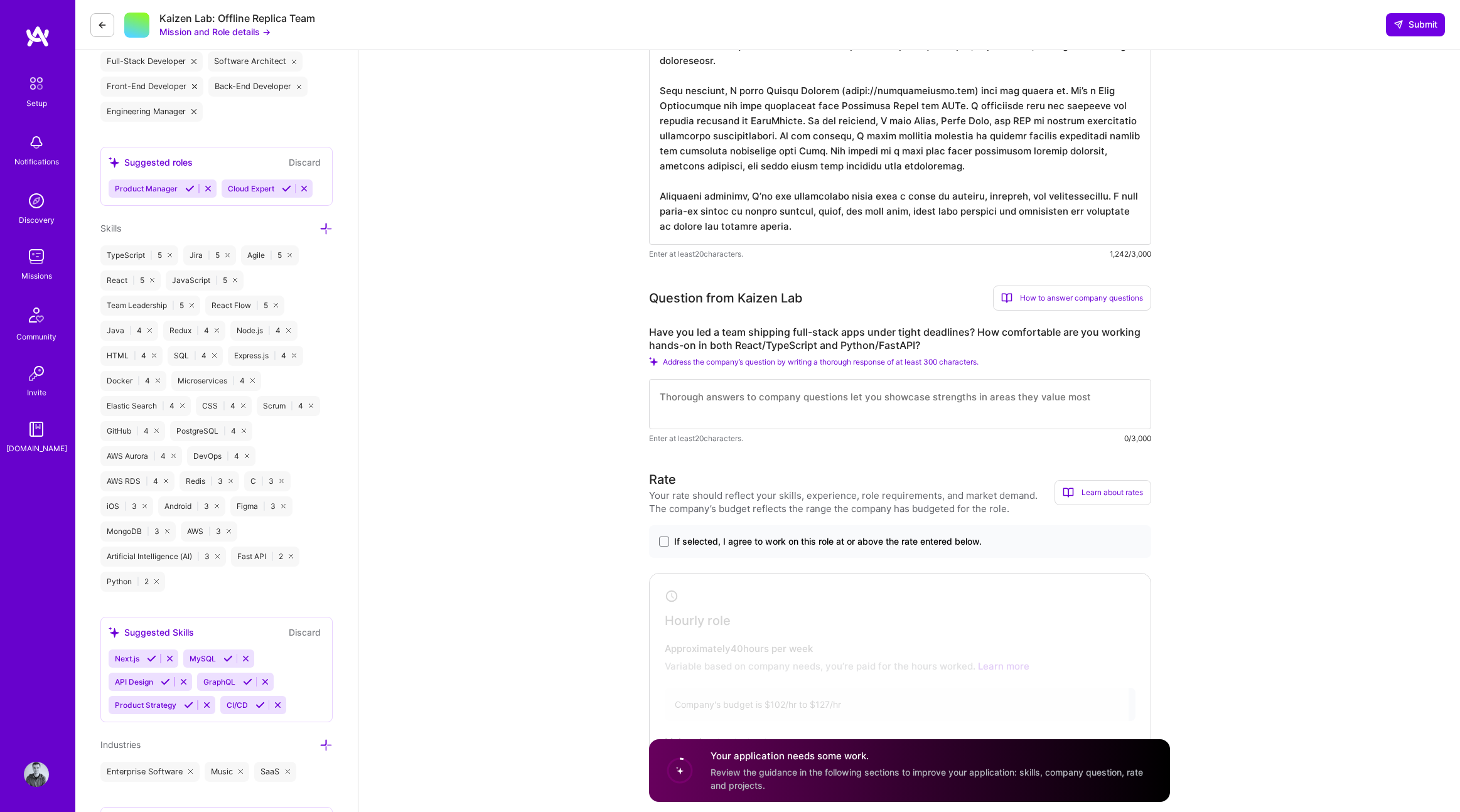
scroll to position [574, 0]
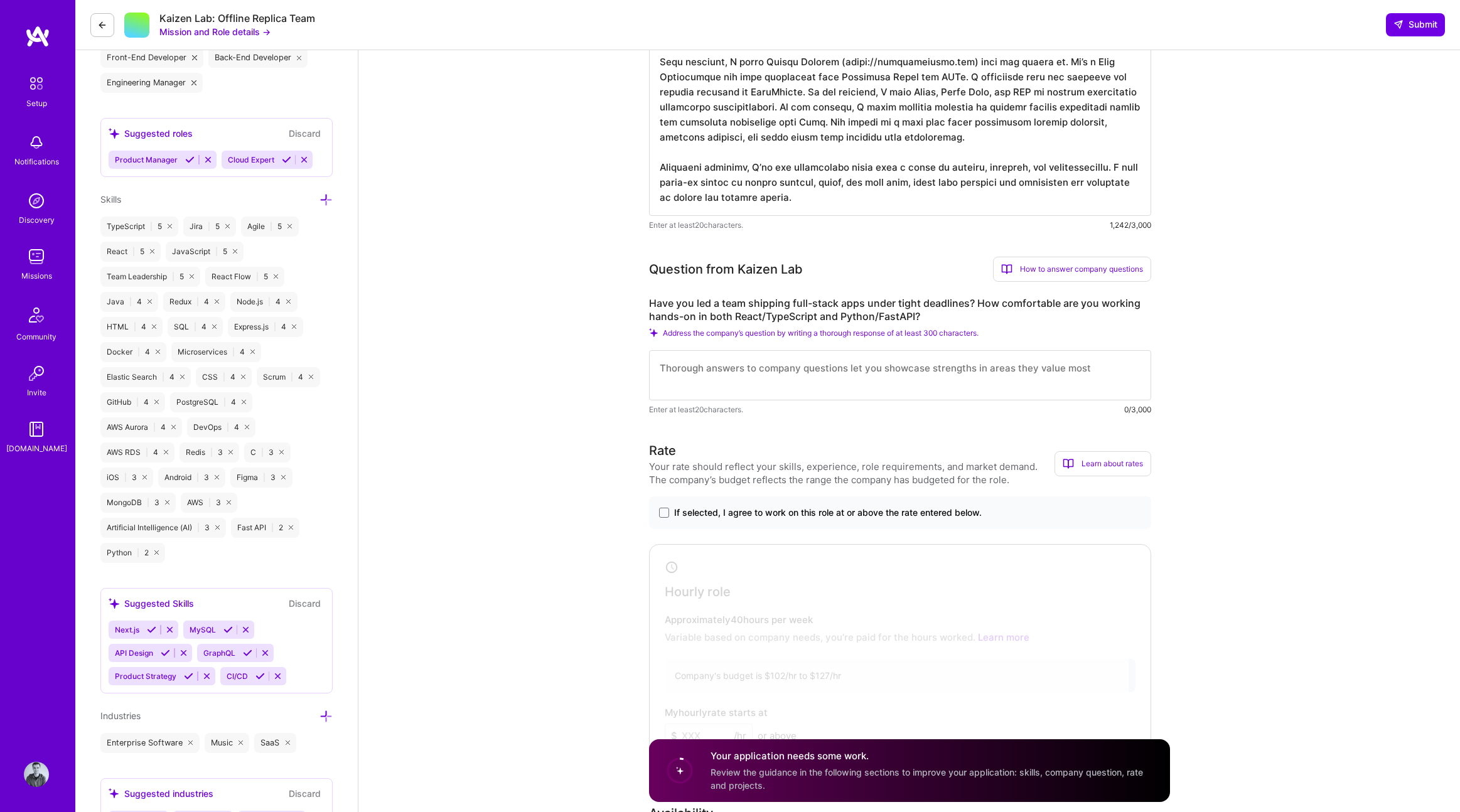
click at [743, 362] on textarea at bounding box center [900, 375] width 502 height 50
paste textarea "Yes, I’ve led several teams building full-stack applications under tight deadli…"
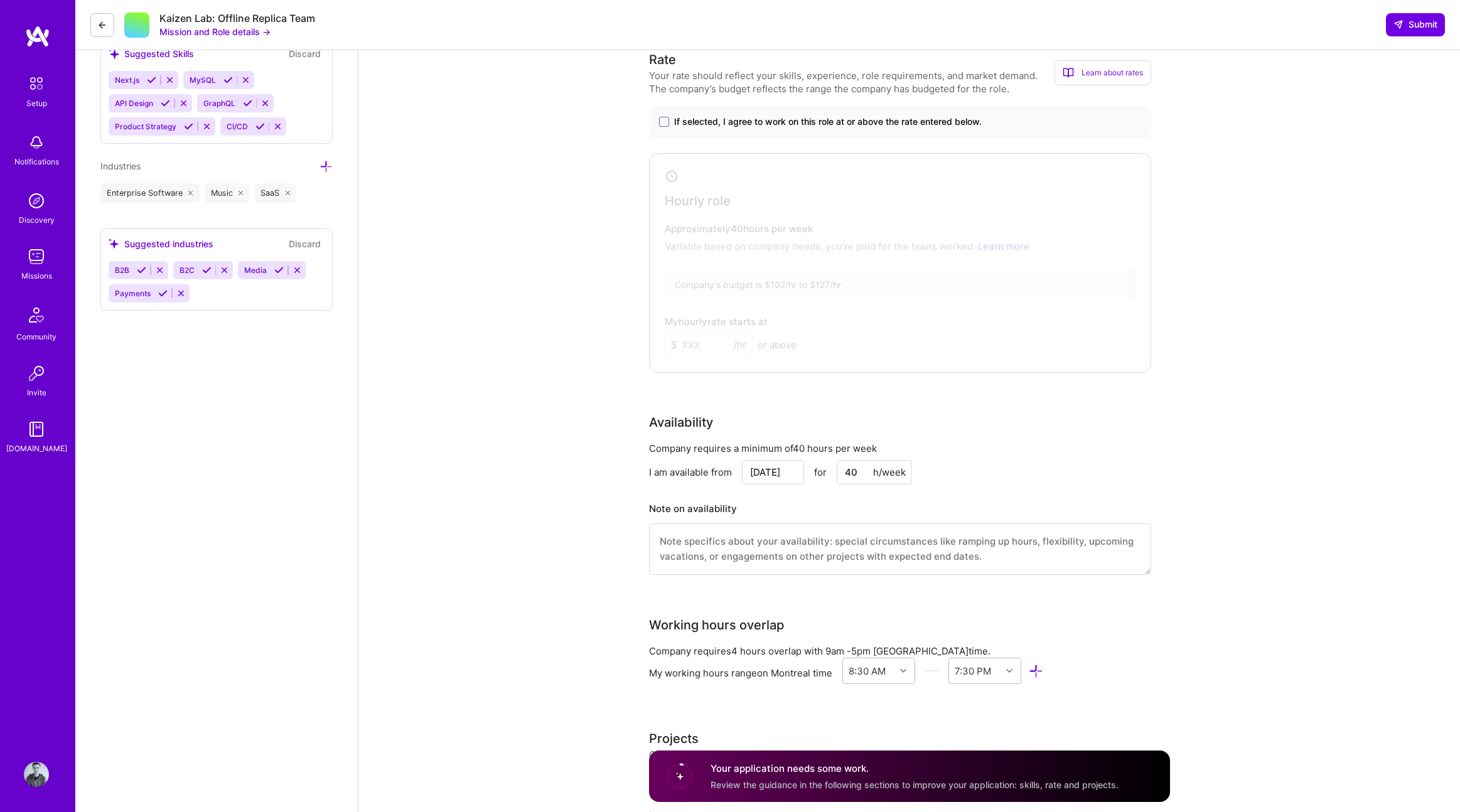
scroll to position [1127, 0]
type textarea "Yes, I’ve led several teams building full-stack applications under tight deadli…"
click at [669, 117] on label "If selected, I agree to work on this role at or above the rate entered below." at bounding box center [900, 118] width 482 height 12
click at [0, 0] on input "If selected, I agree to work on this role at or above the rate entered below." at bounding box center [0, 0] width 0 height 0
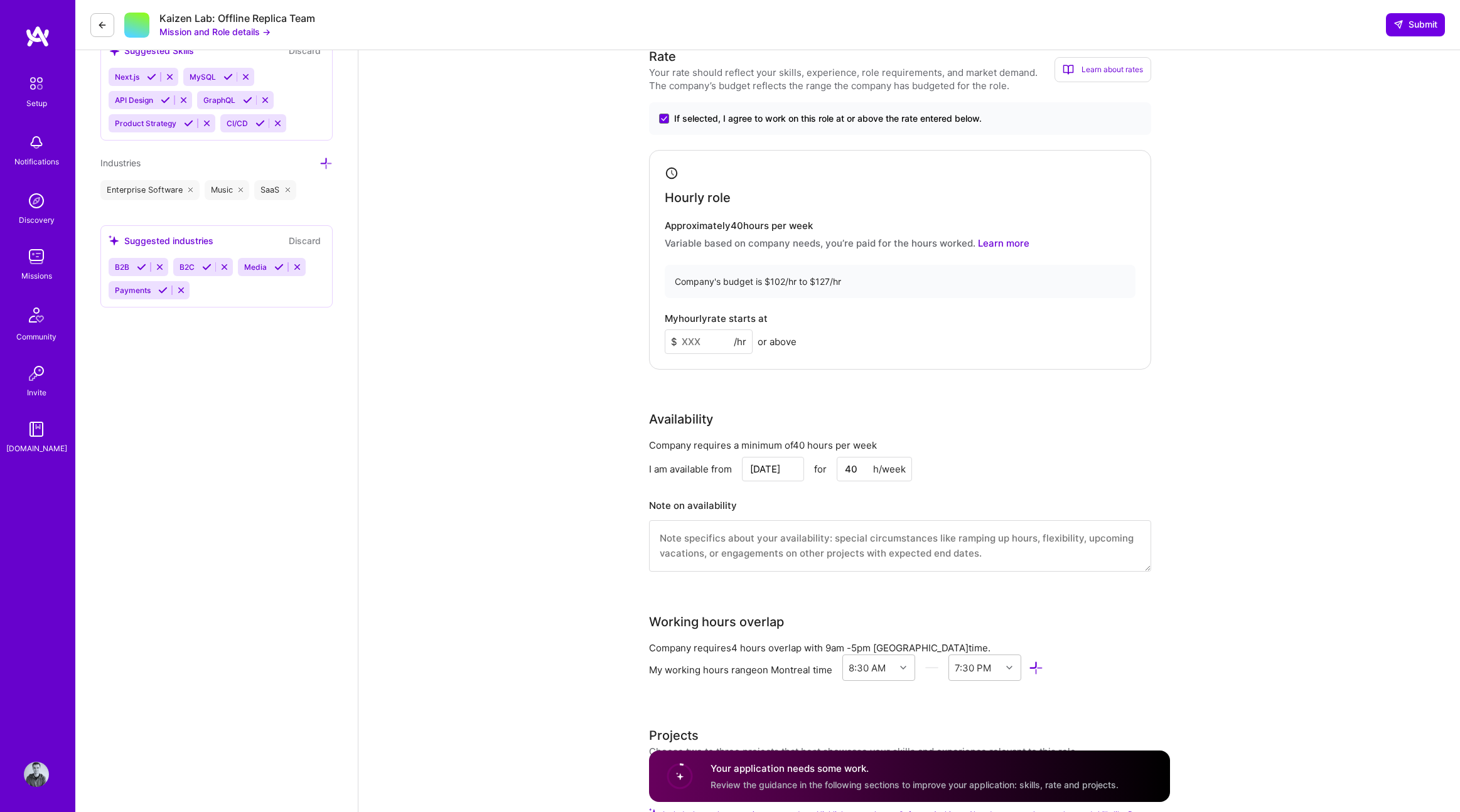
click at [697, 340] on input at bounding box center [708, 342] width 88 height 24
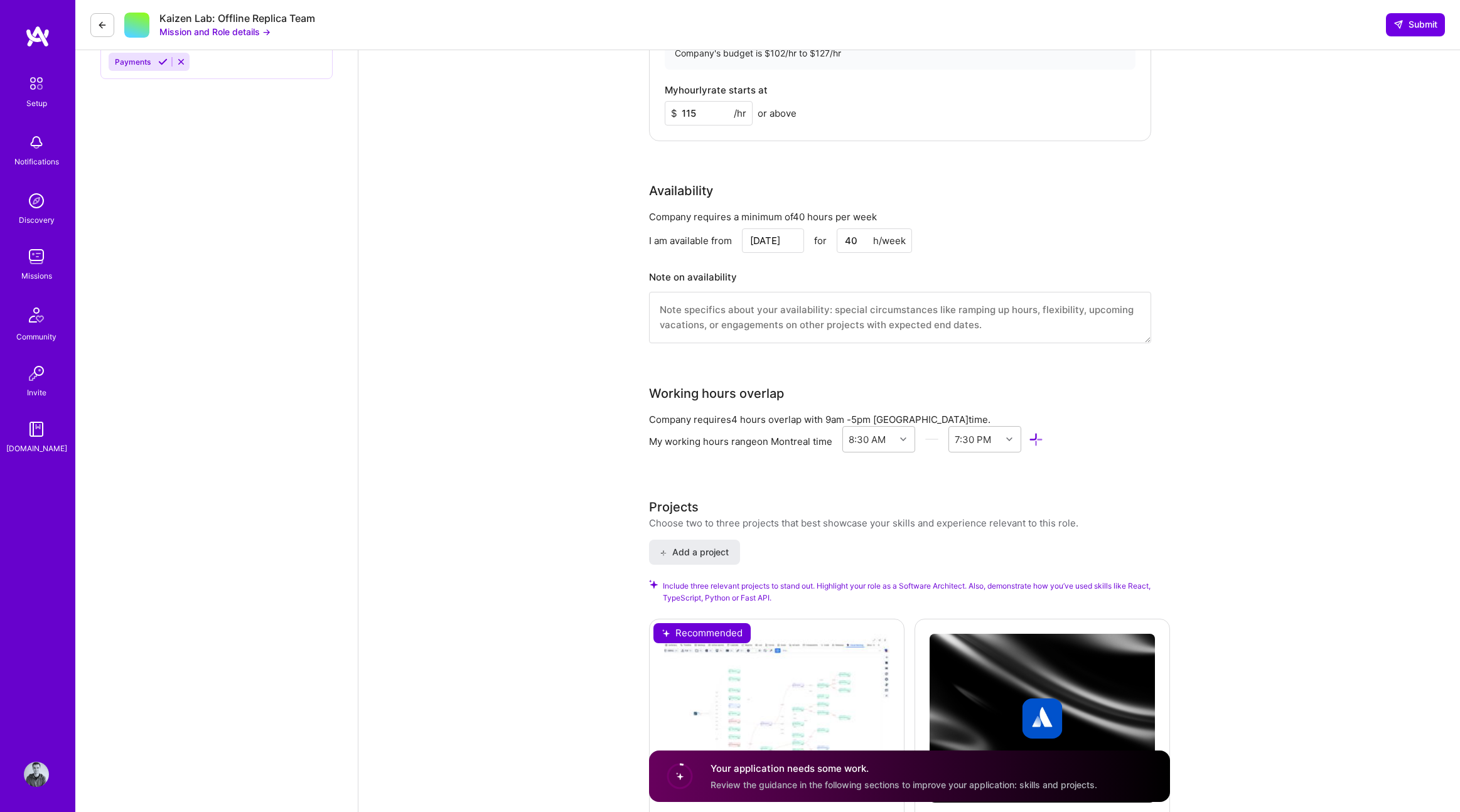
scroll to position [1363, 0]
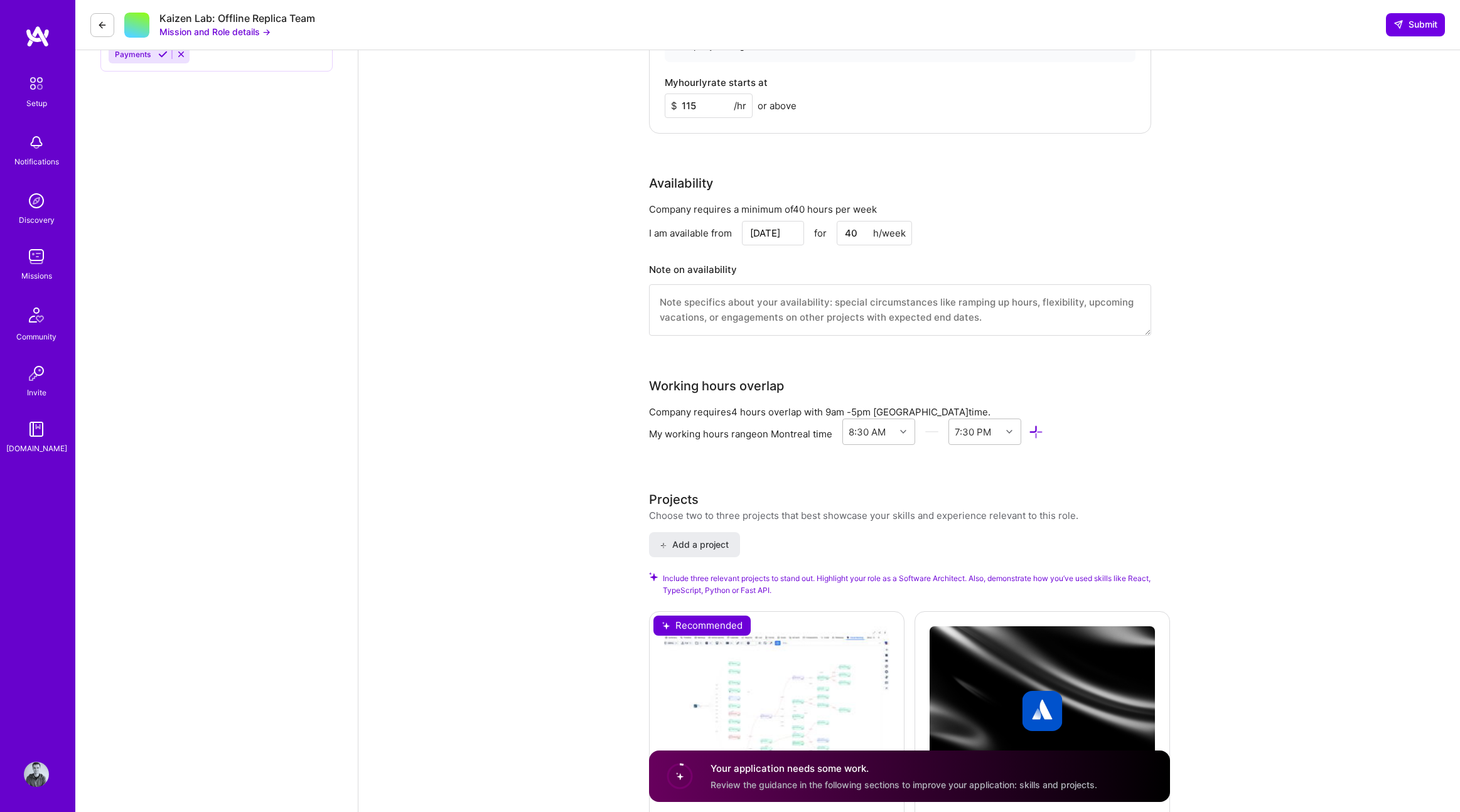
type input "115"
click at [679, 294] on textarea at bounding box center [900, 310] width 502 height 52
paste textarea "I will be on holidays from [DATE] to [DATE]"
type textarea "I will be on holidays from [DATE] to [DATE]"
click at [1251, 393] on div "Software Architect role description Lead a small team in building an offline re…" at bounding box center [909, 29] width 1101 height 2685
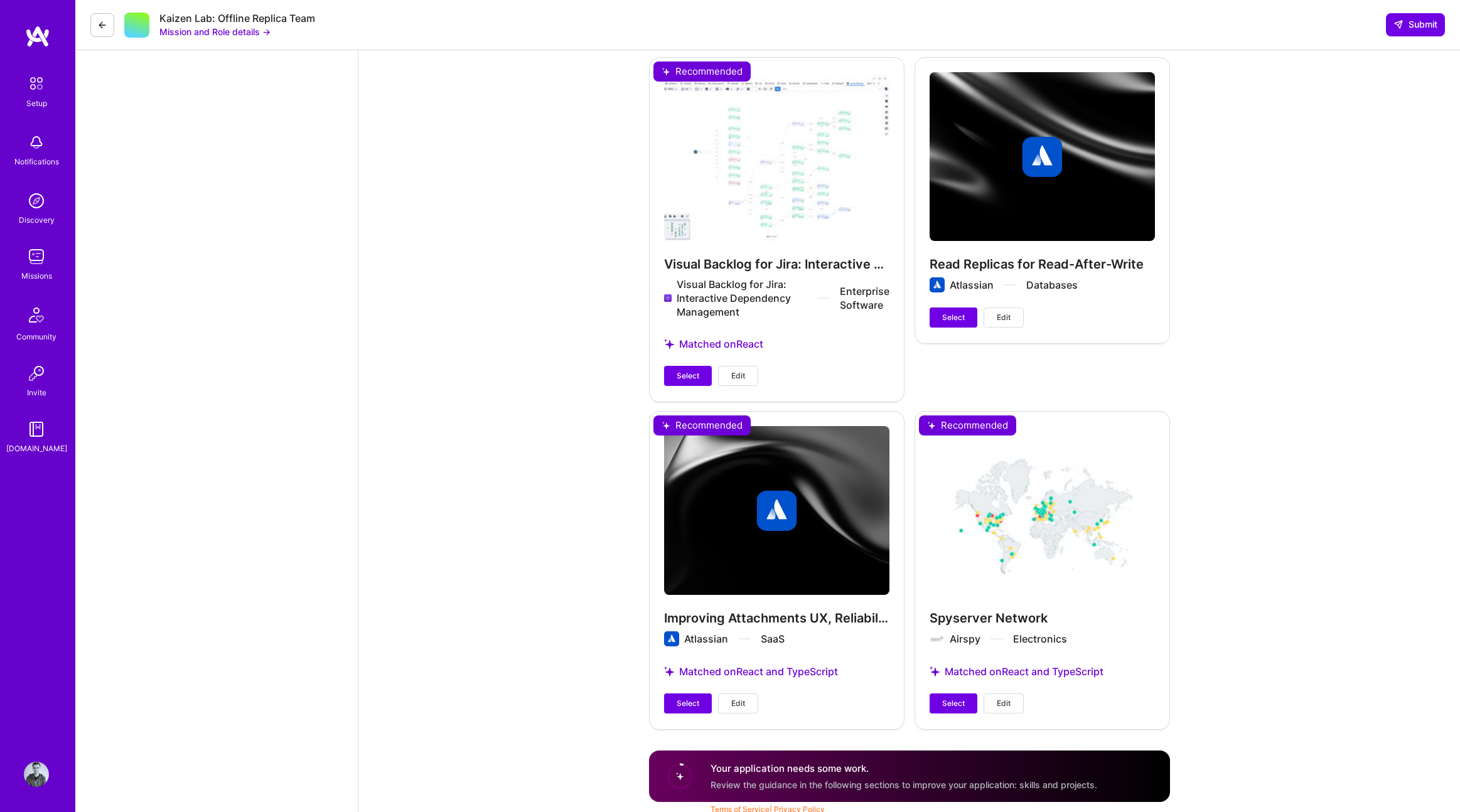
scroll to position [1923, 0]
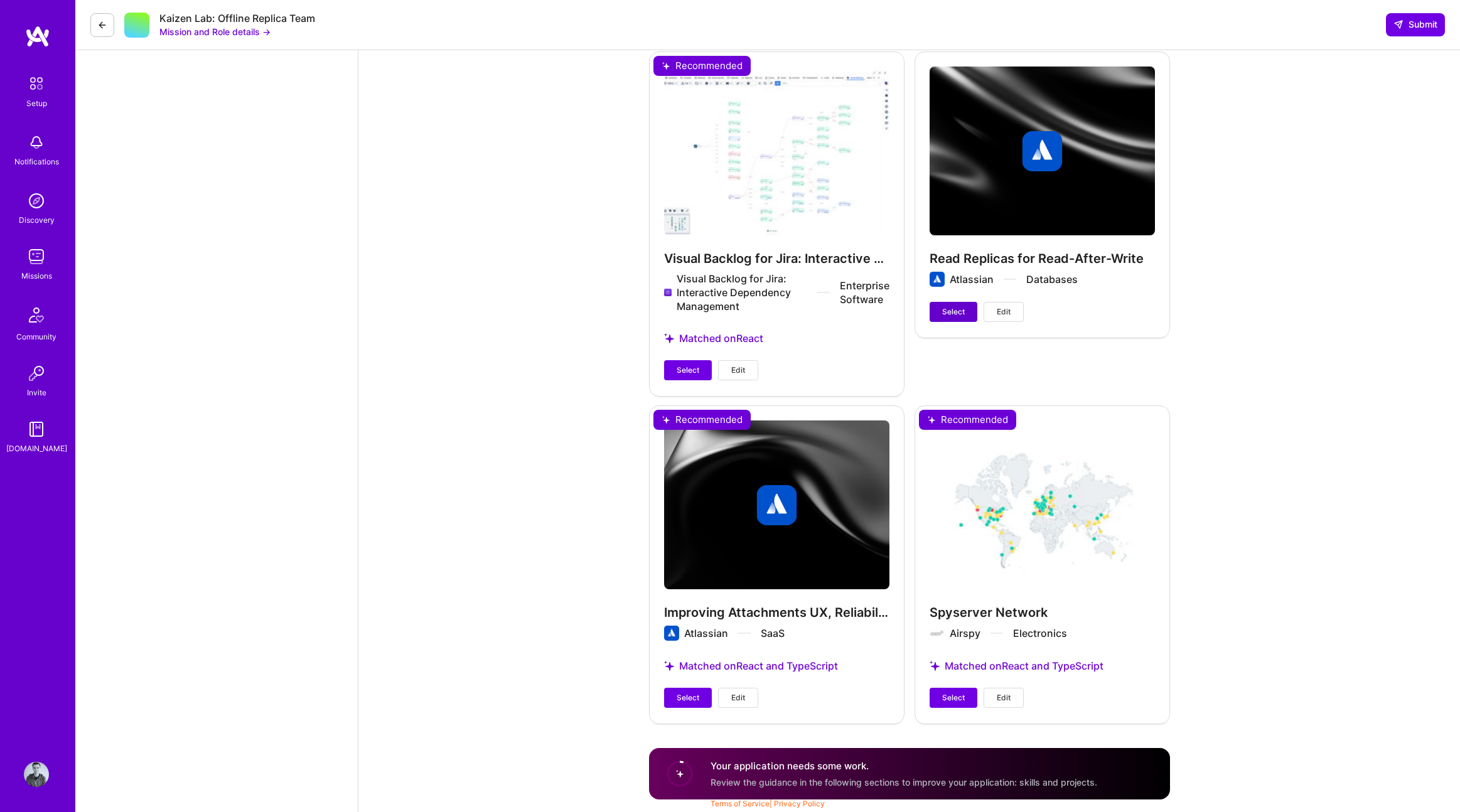
click at [951, 316] on span "Select" at bounding box center [953, 312] width 23 height 12
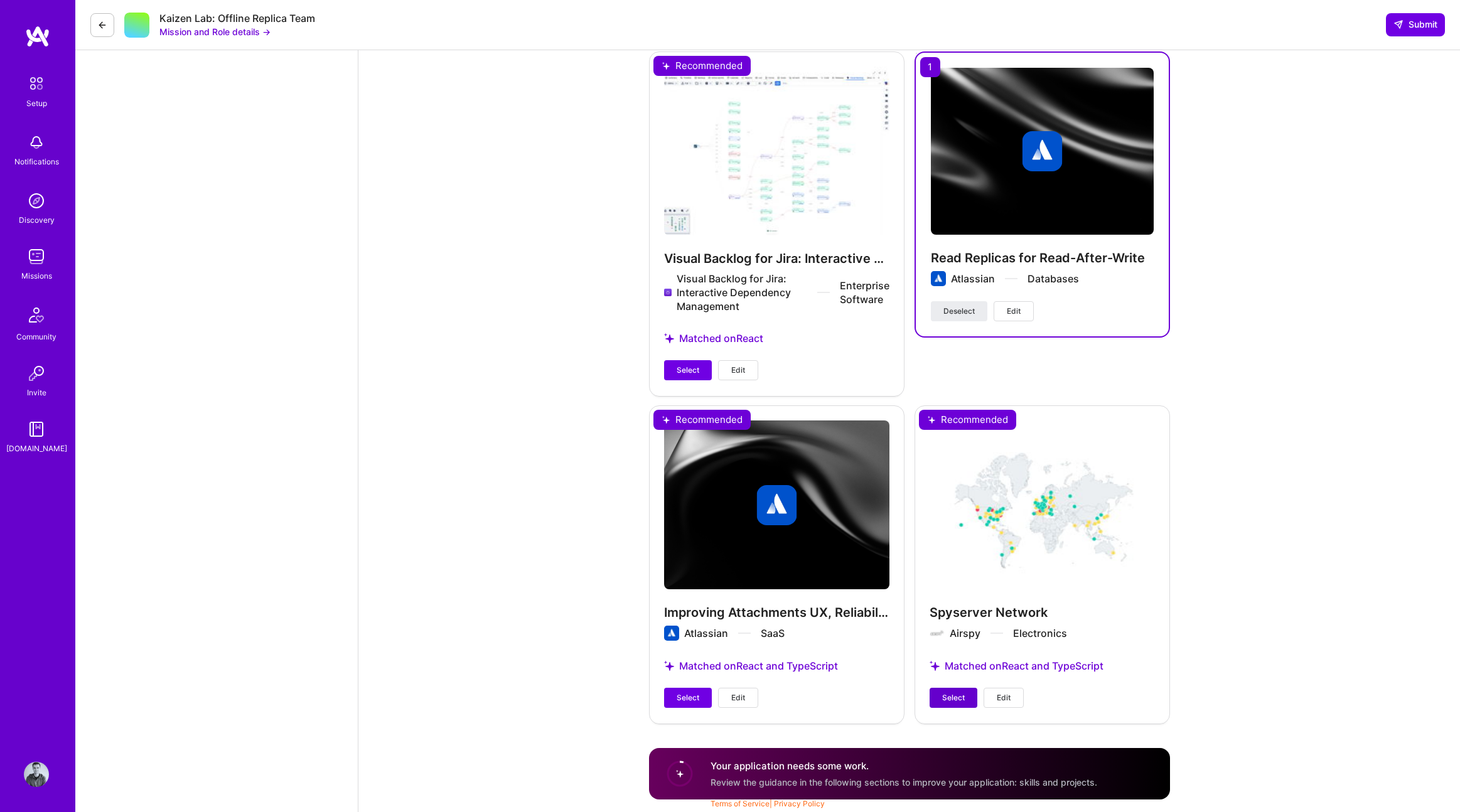
click at [954, 693] on span "Select" at bounding box center [953, 698] width 23 height 12
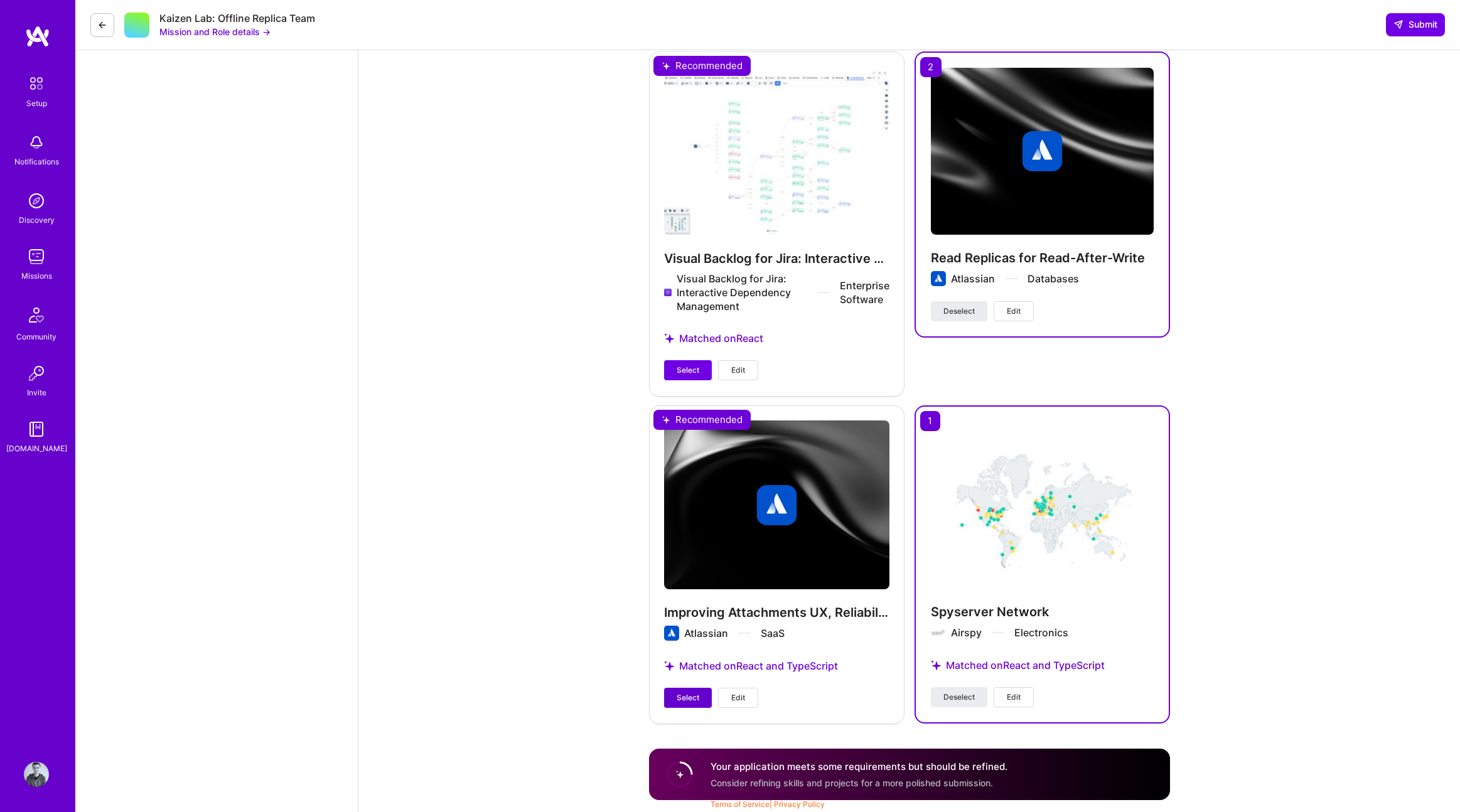
click at [697, 695] on span "Select" at bounding box center [688, 698] width 23 height 12
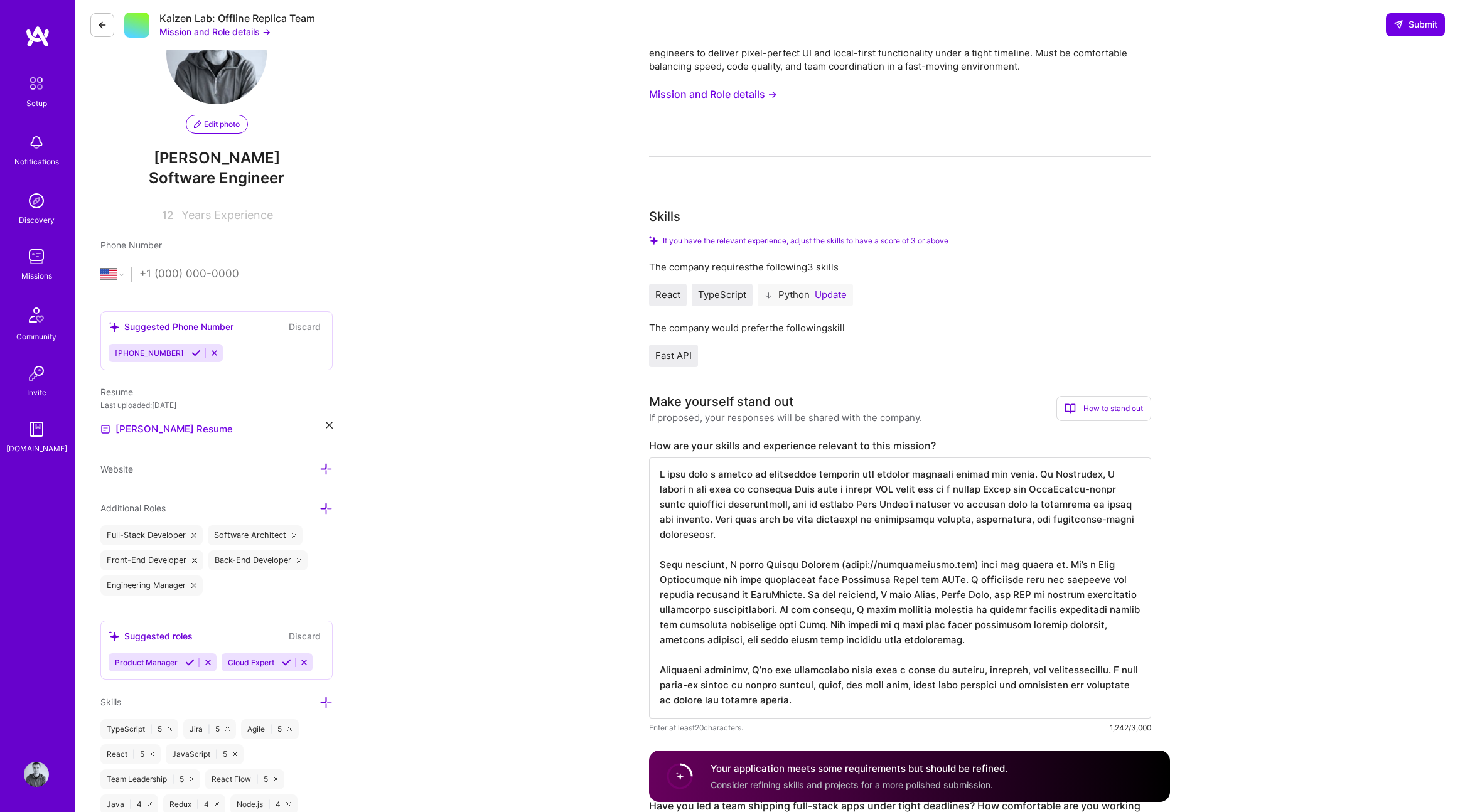
scroll to position [0, 0]
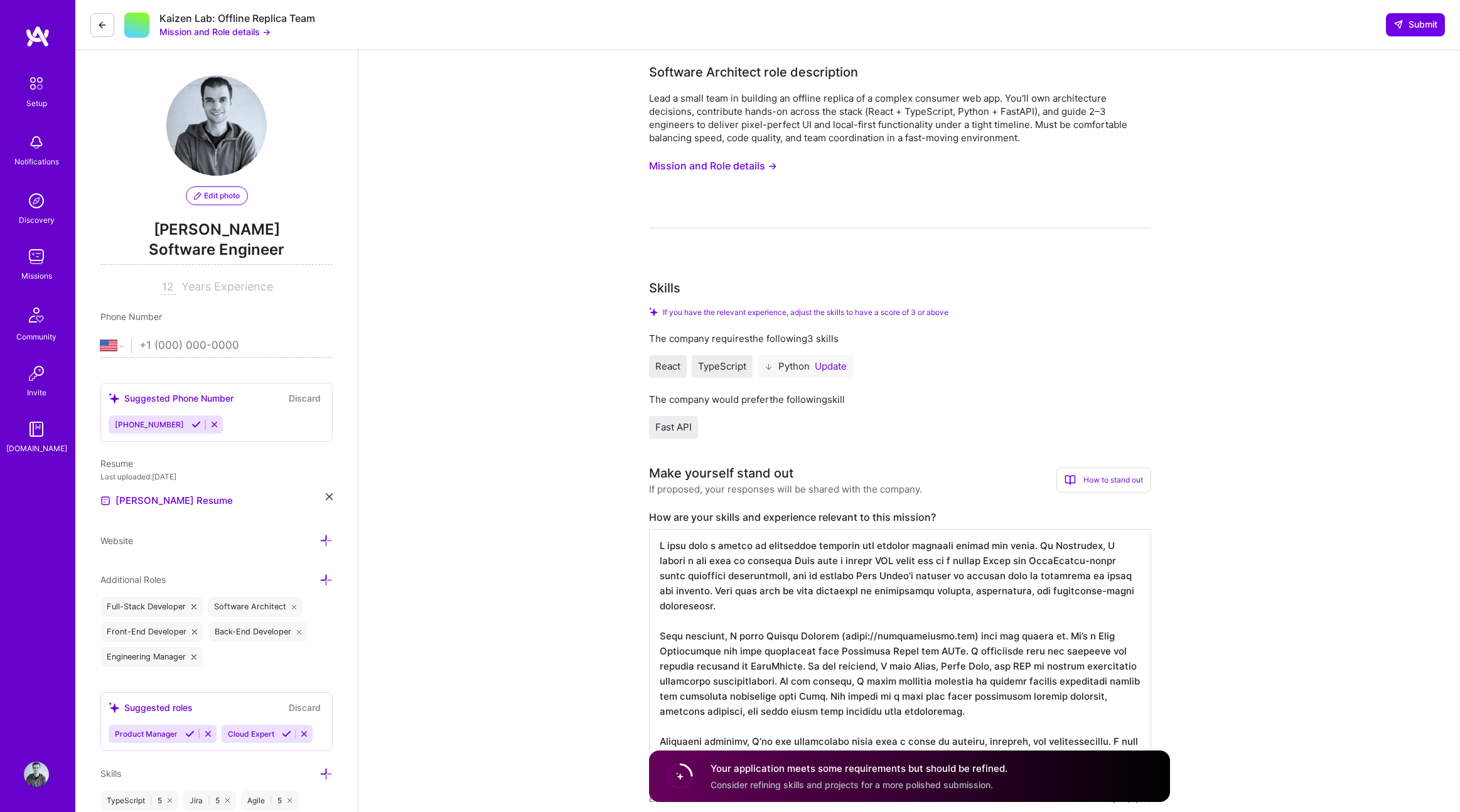
click at [722, 366] on span "TypeScript" at bounding box center [722, 366] width 48 height 12
click at [824, 368] on button "Update" at bounding box center [831, 366] width 32 height 10
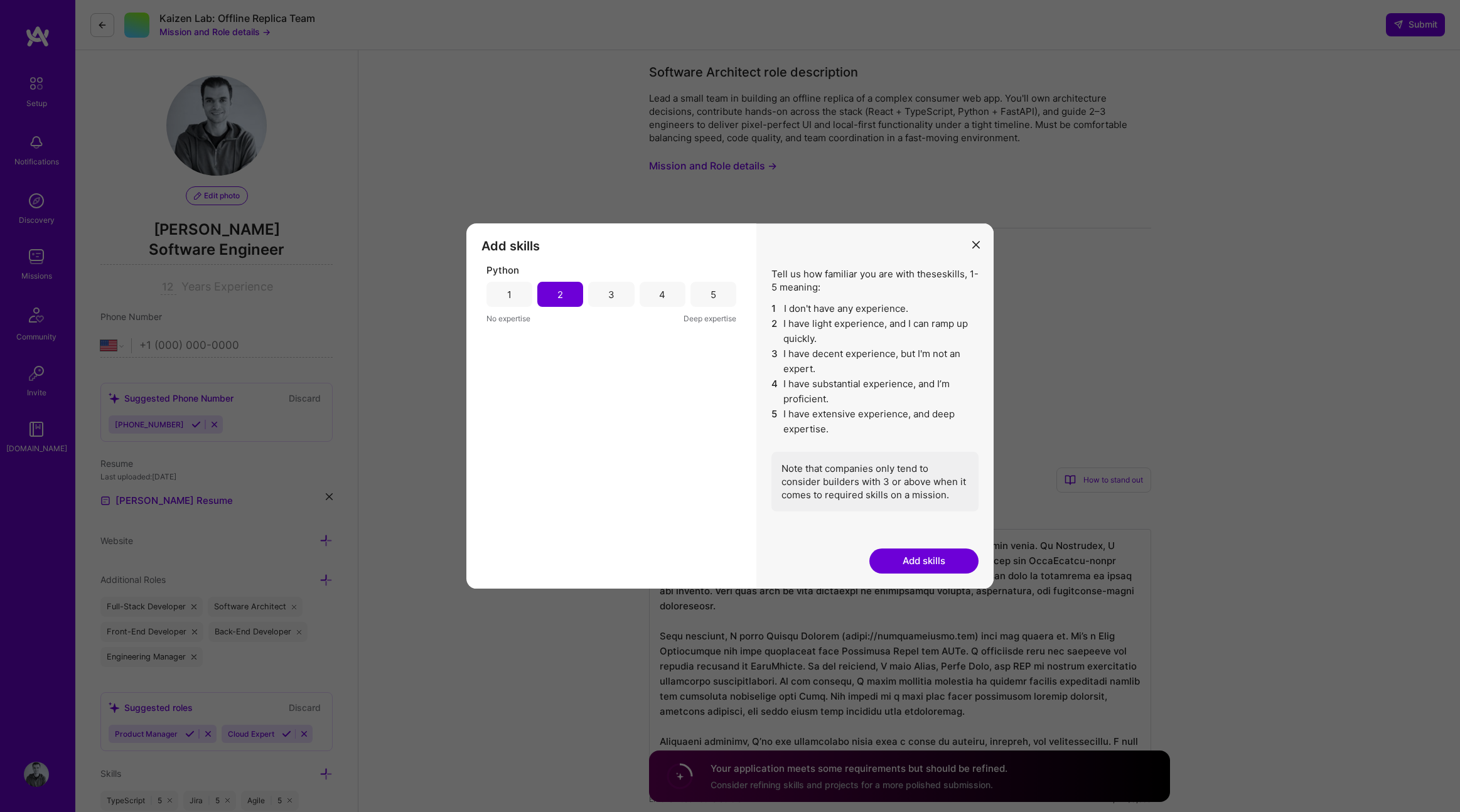
click at [608, 302] on div "3" at bounding box center [611, 294] width 46 height 25
click at [943, 554] on button "Add skills" at bounding box center [924, 561] width 109 height 25
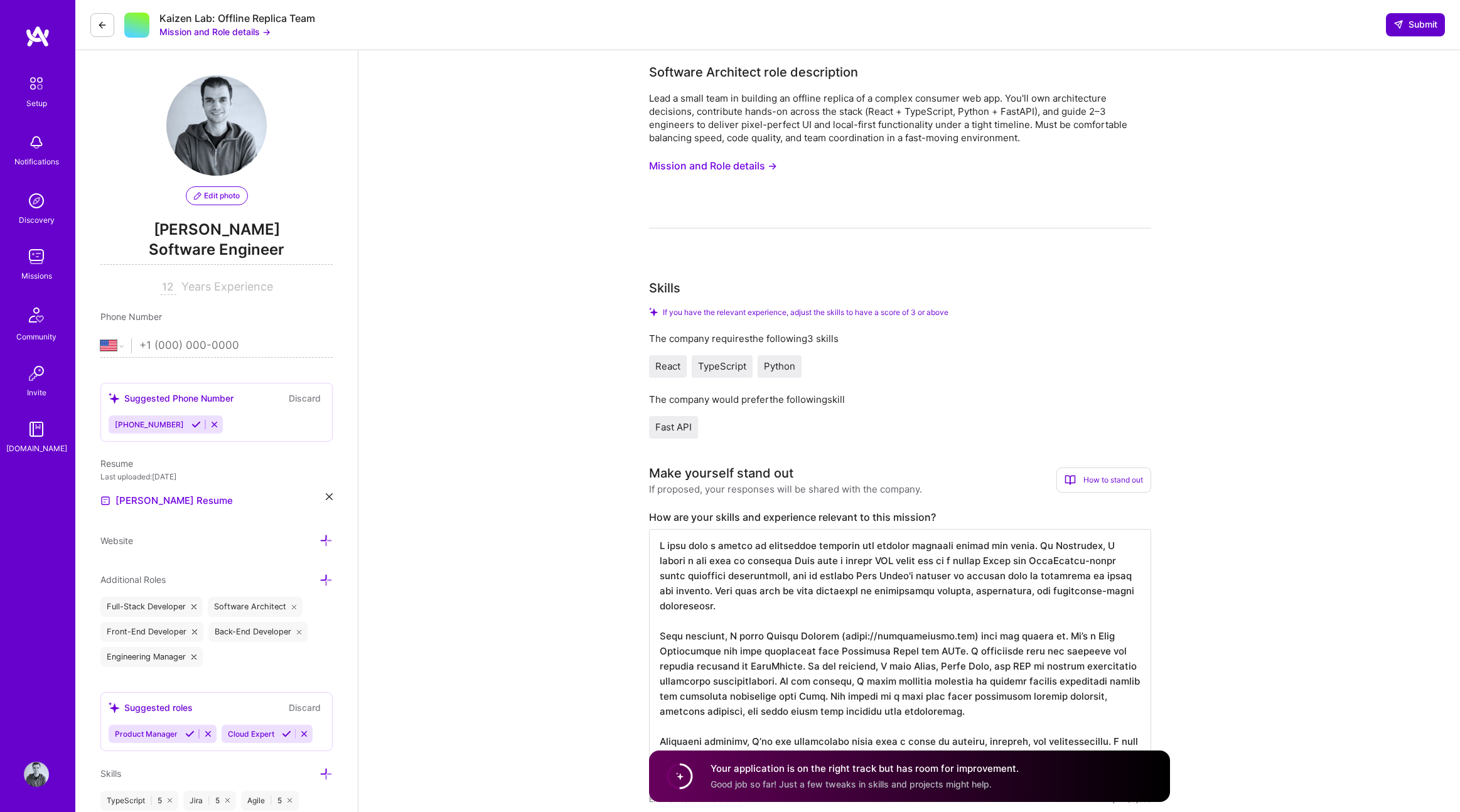
click at [1411, 21] on span "Submit" at bounding box center [1415, 24] width 44 height 12
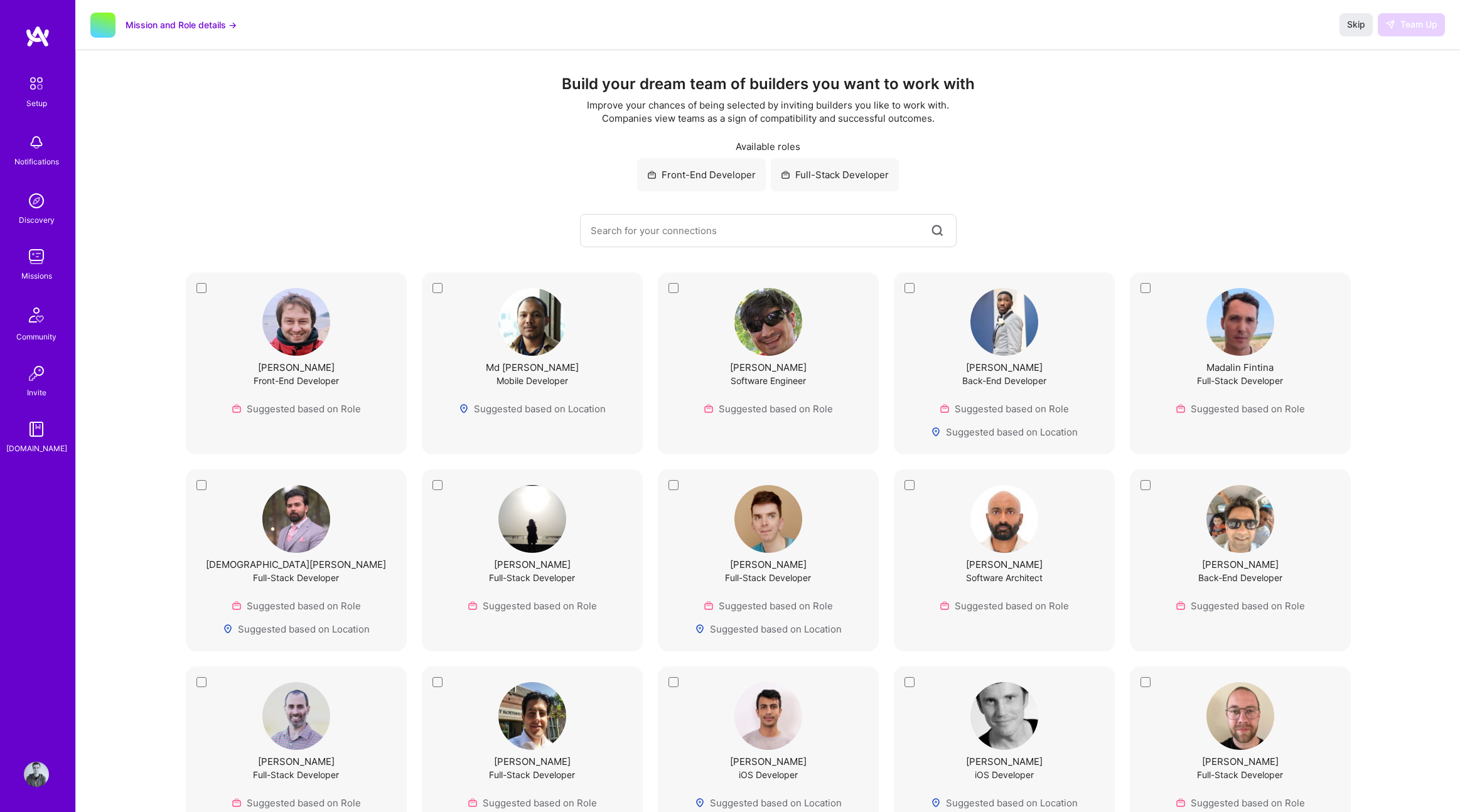
click at [37, 253] on img at bounding box center [36, 256] width 25 height 25
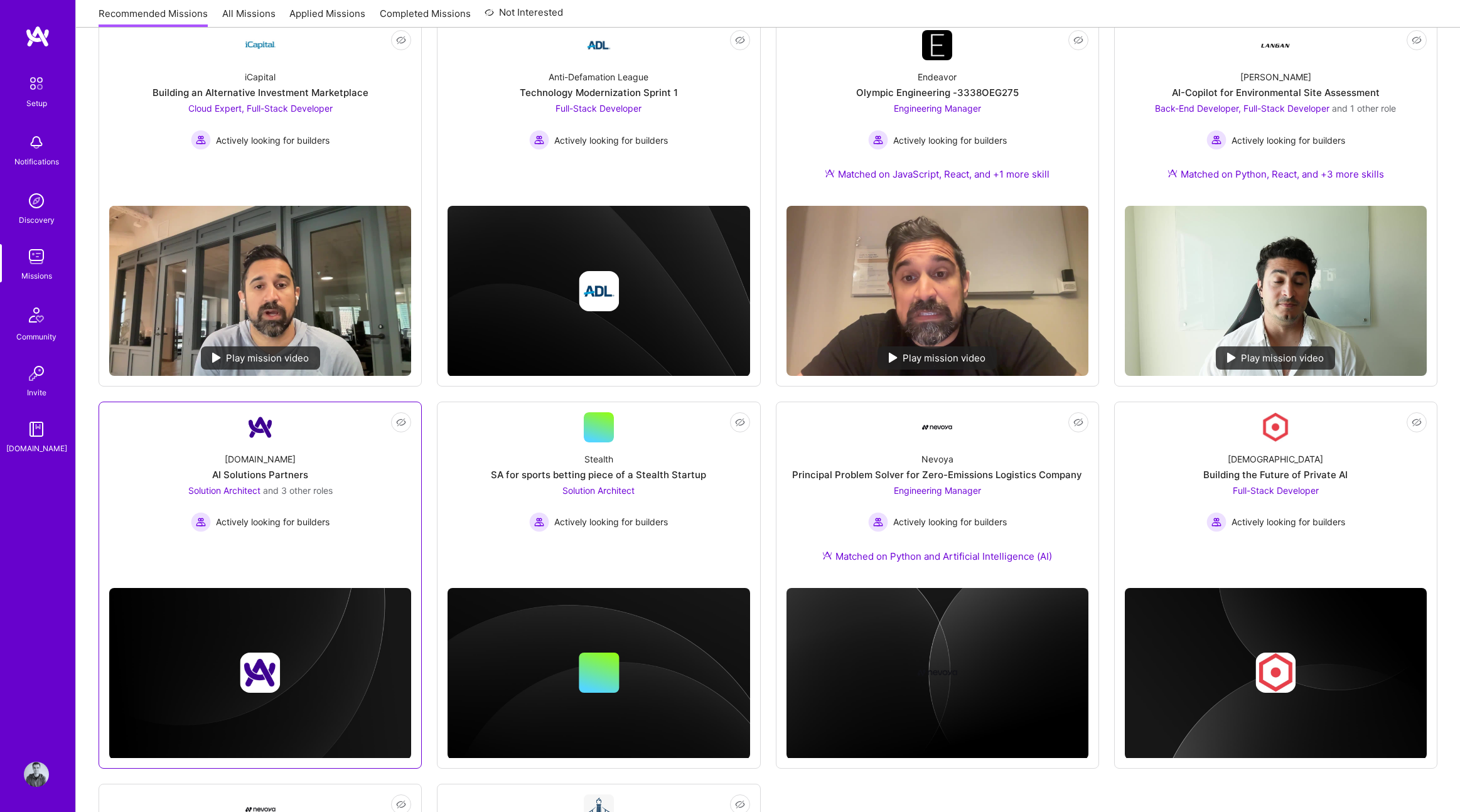
scroll to position [343, 0]
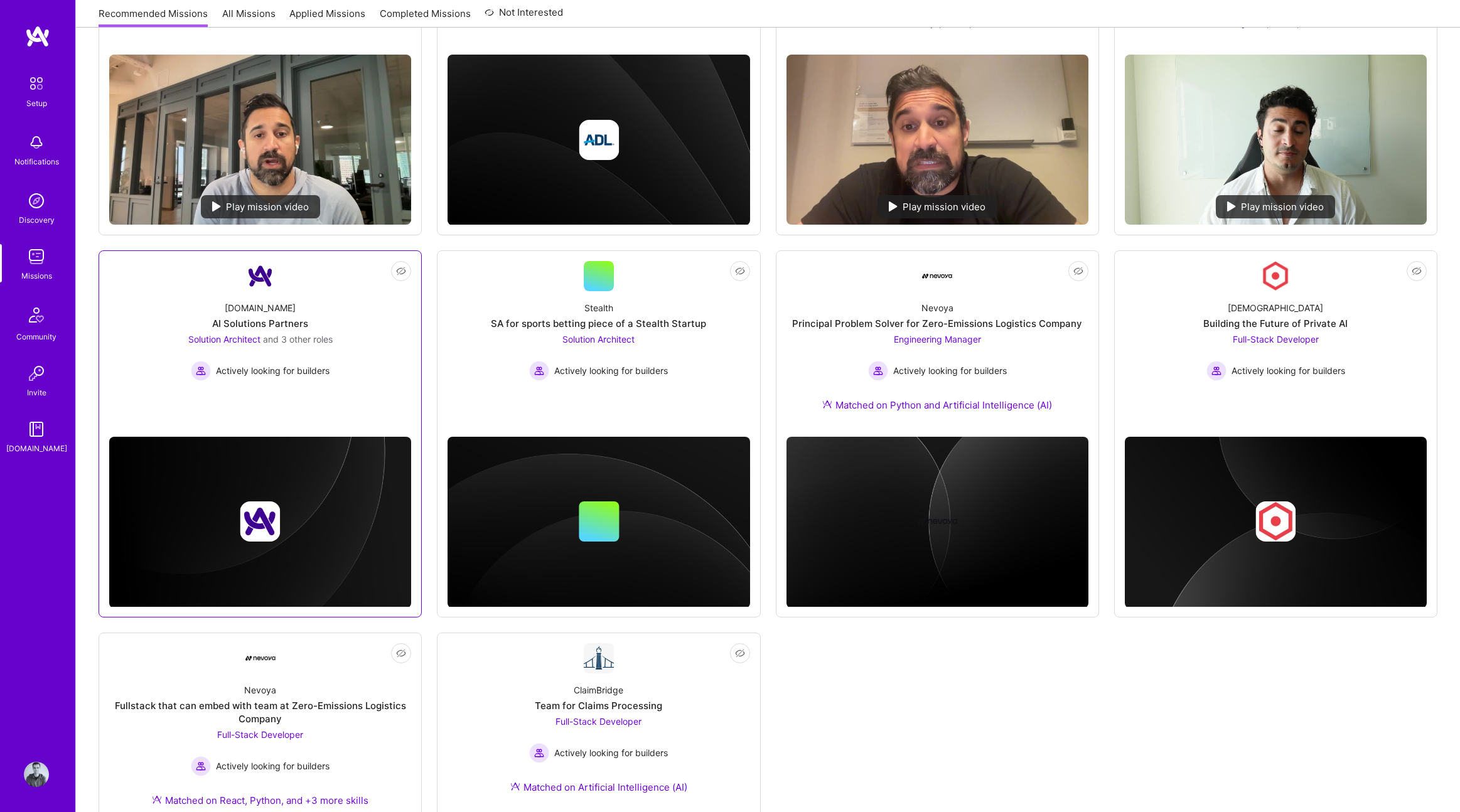
click at [339, 344] on div "[DOMAIN_NAME] AI Solutions Partners Solution Architect and 3 other roles Active…" at bounding box center [260, 335] width 302 height 90
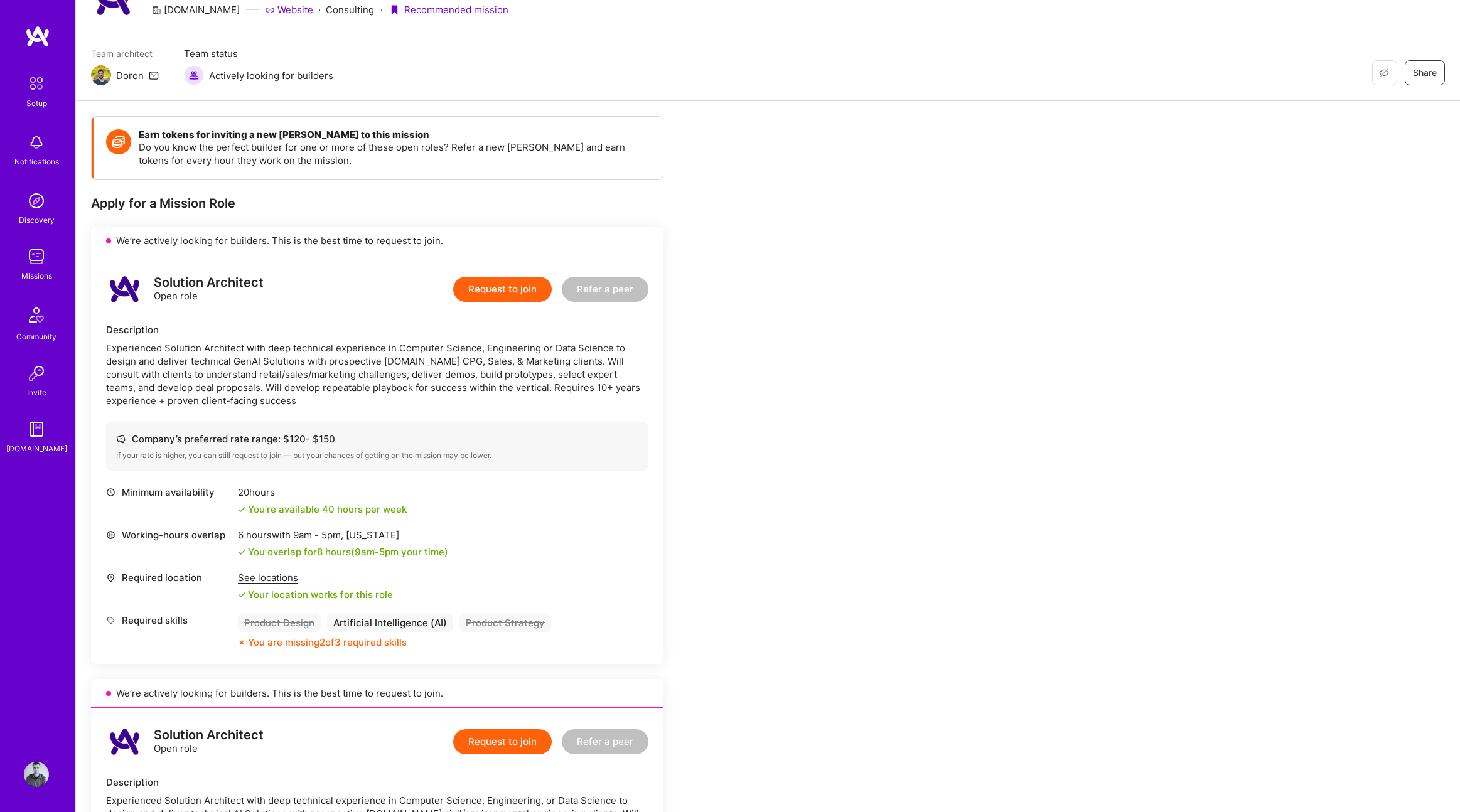
scroll to position [74, 0]
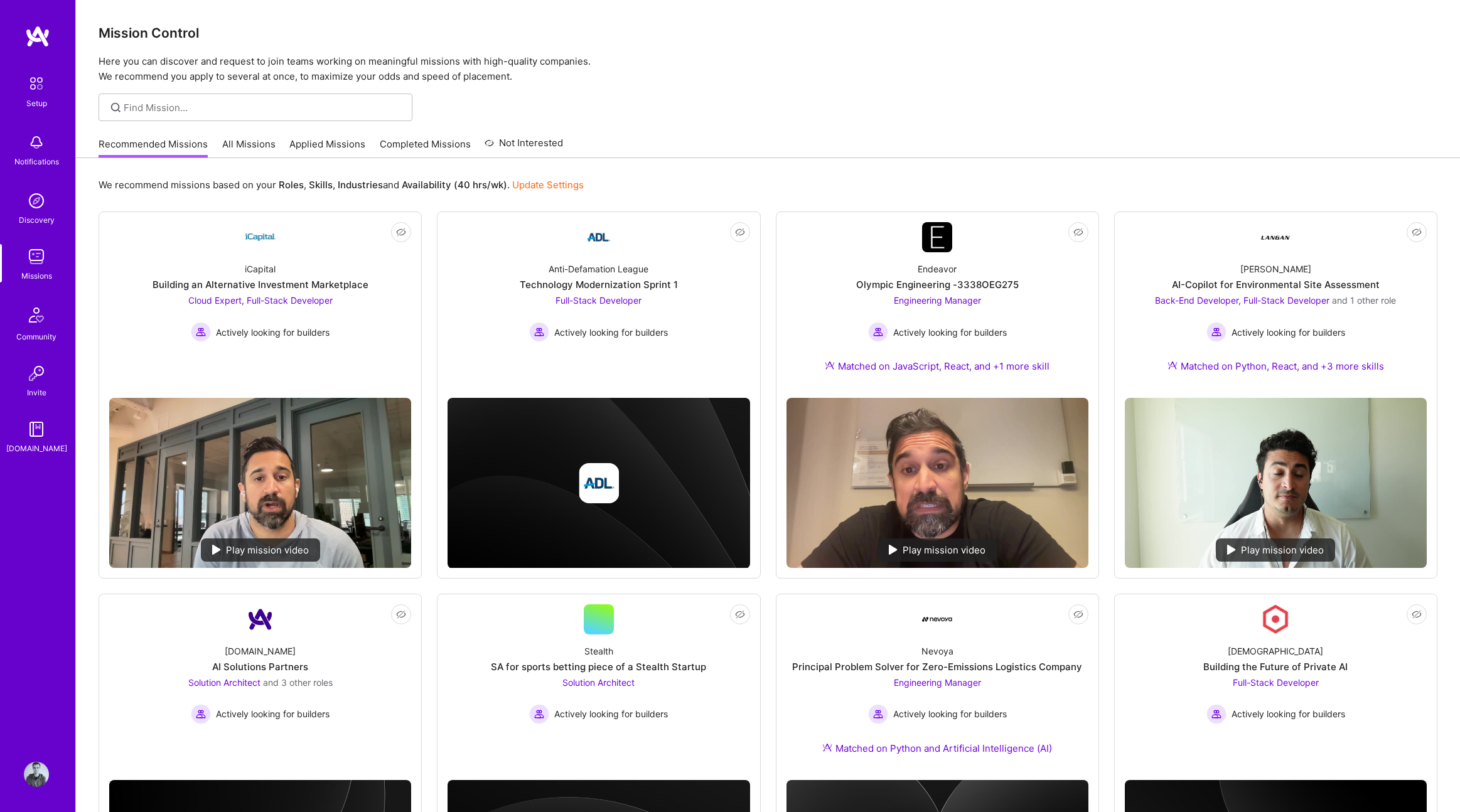
click at [341, 142] on link "Applied Missions" at bounding box center [327, 147] width 76 height 21
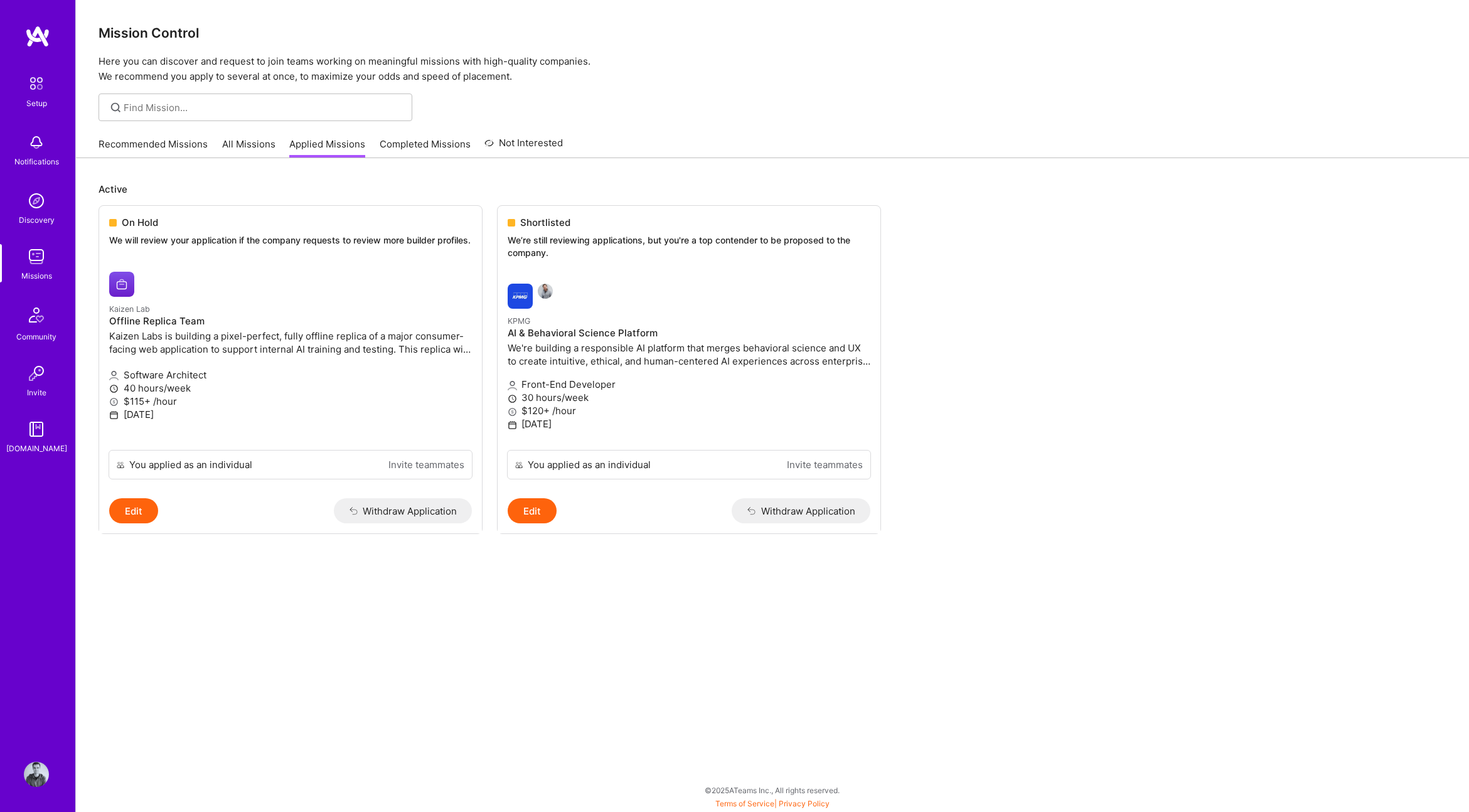
click at [234, 140] on link "All Missions" at bounding box center [249, 147] width 53 height 21
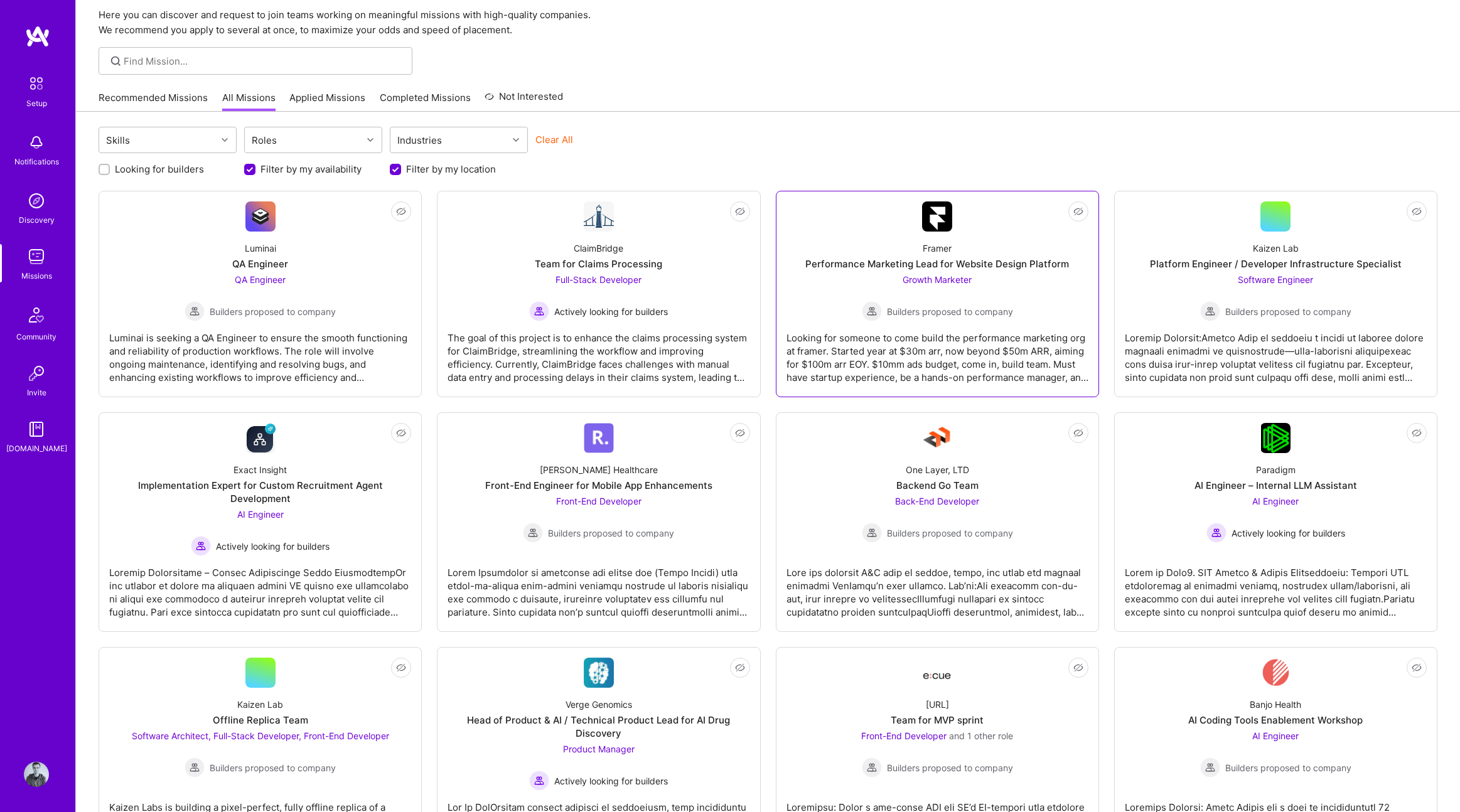
scroll to position [66, 0]
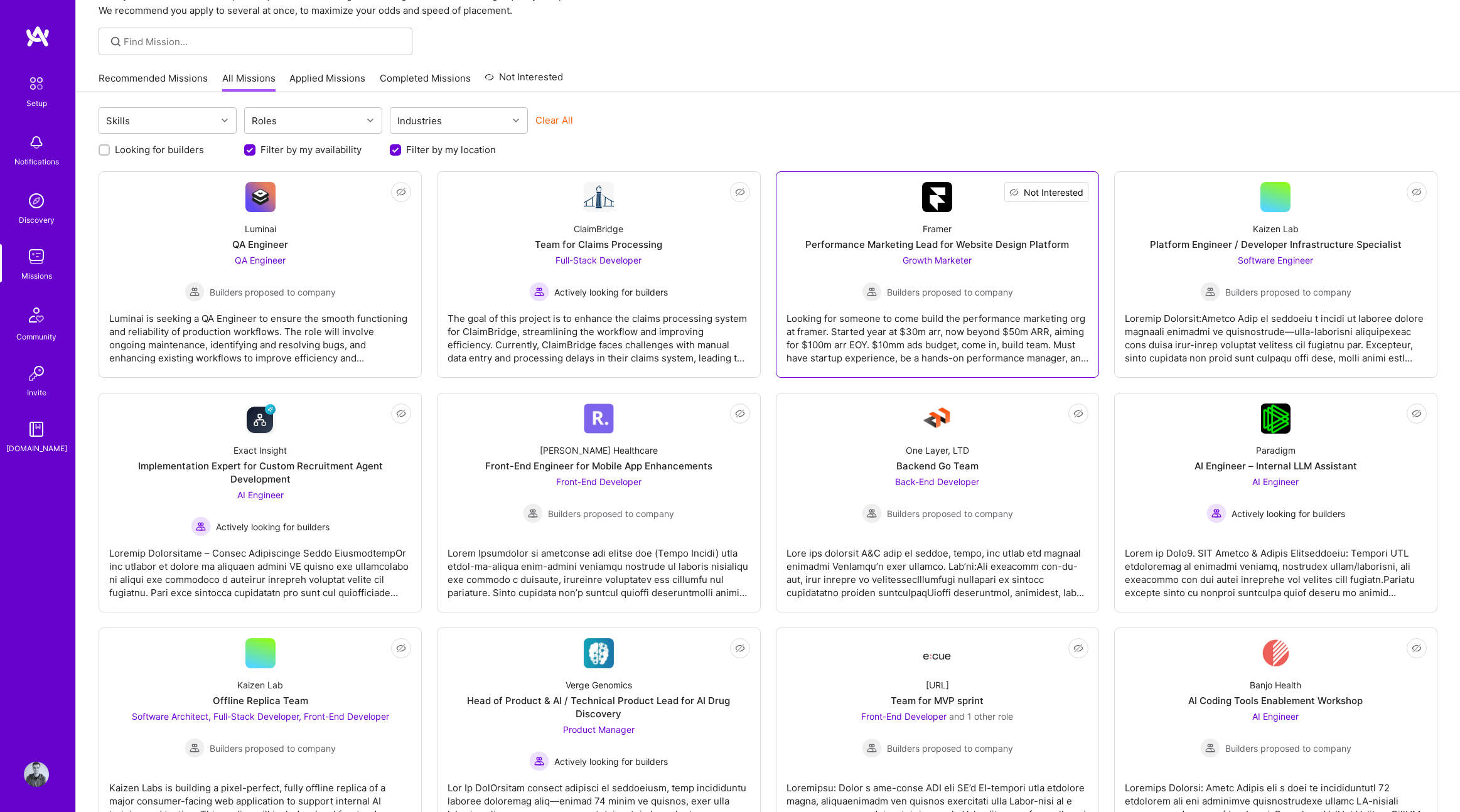
click at [1076, 191] on span "Not Interested" at bounding box center [1053, 192] width 60 height 13
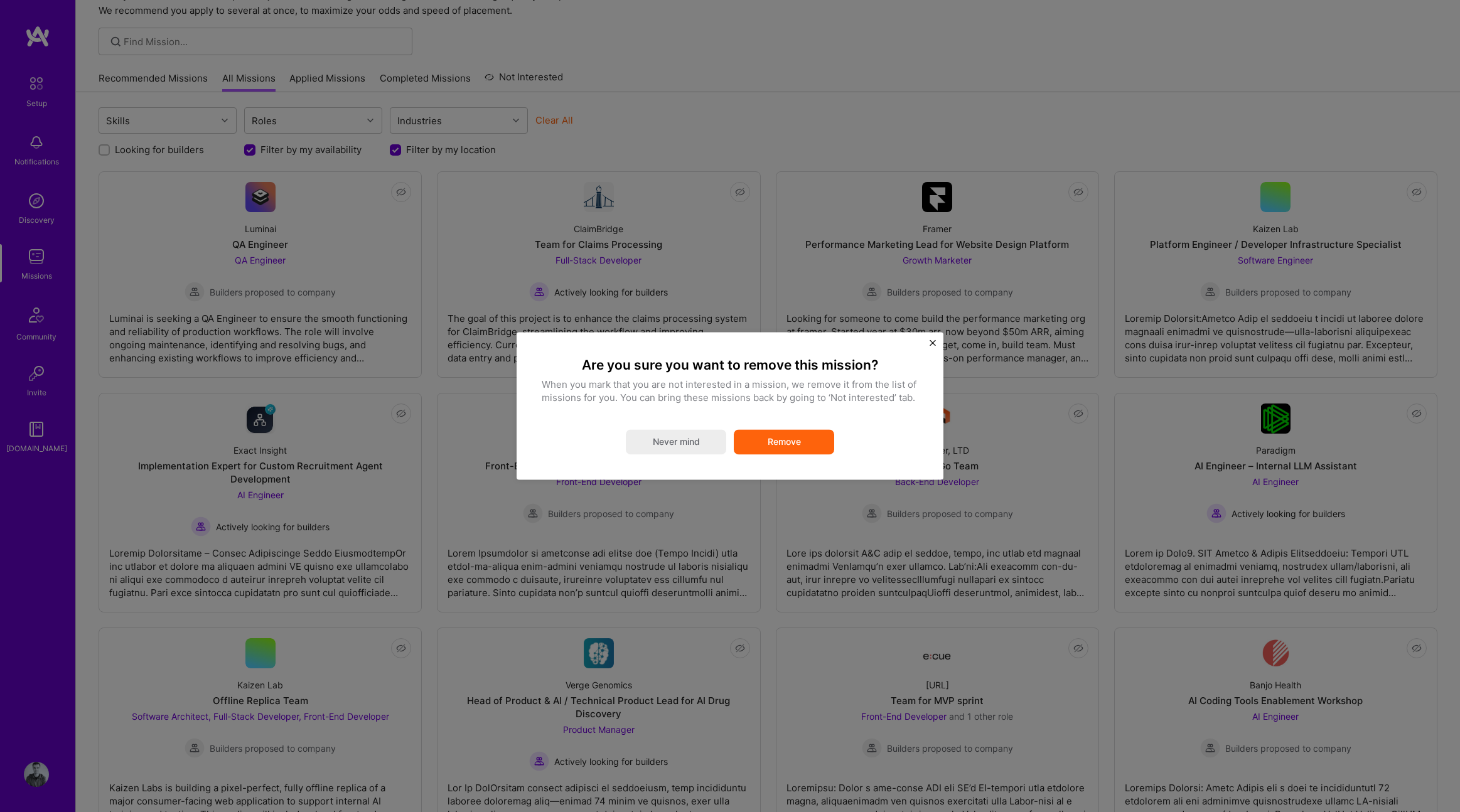
click at [931, 341] on img "Close" at bounding box center [933, 343] width 6 height 6
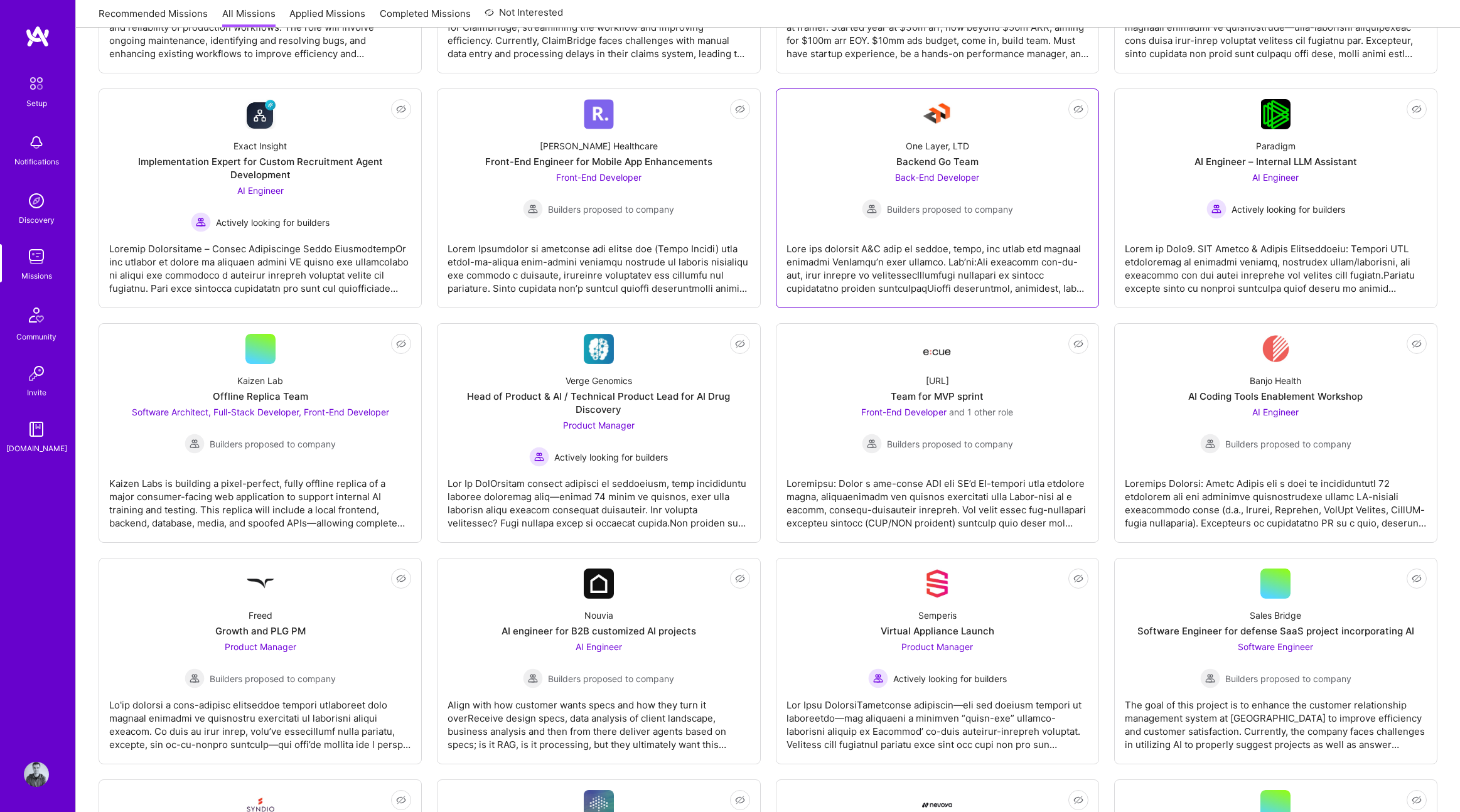
scroll to position [453, 0]
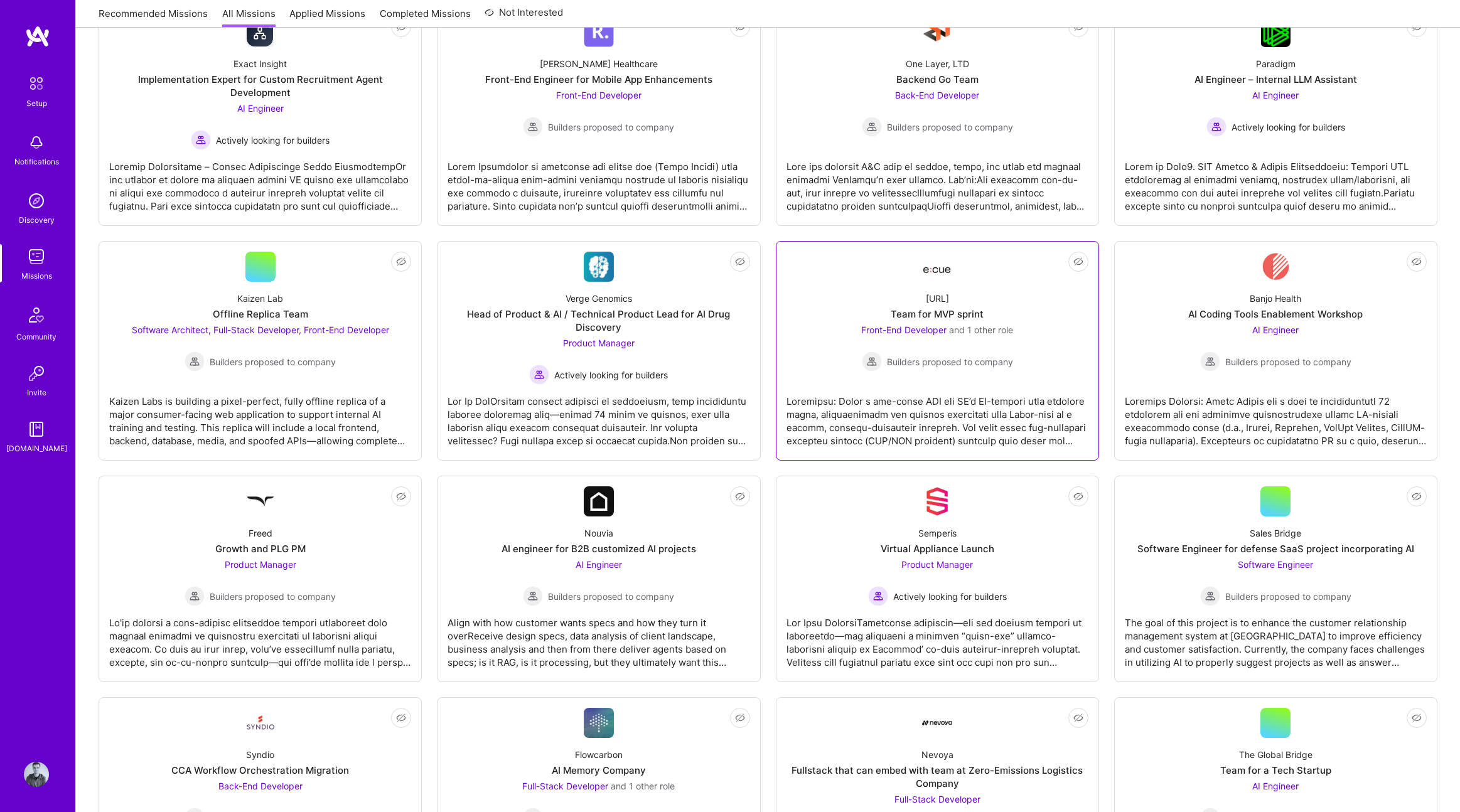
click at [1048, 317] on div "[URL] Team for MVP sprint Front-End Developer and 1 other role Builders propose…" at bounding box center [937, 326] width 302 height 90
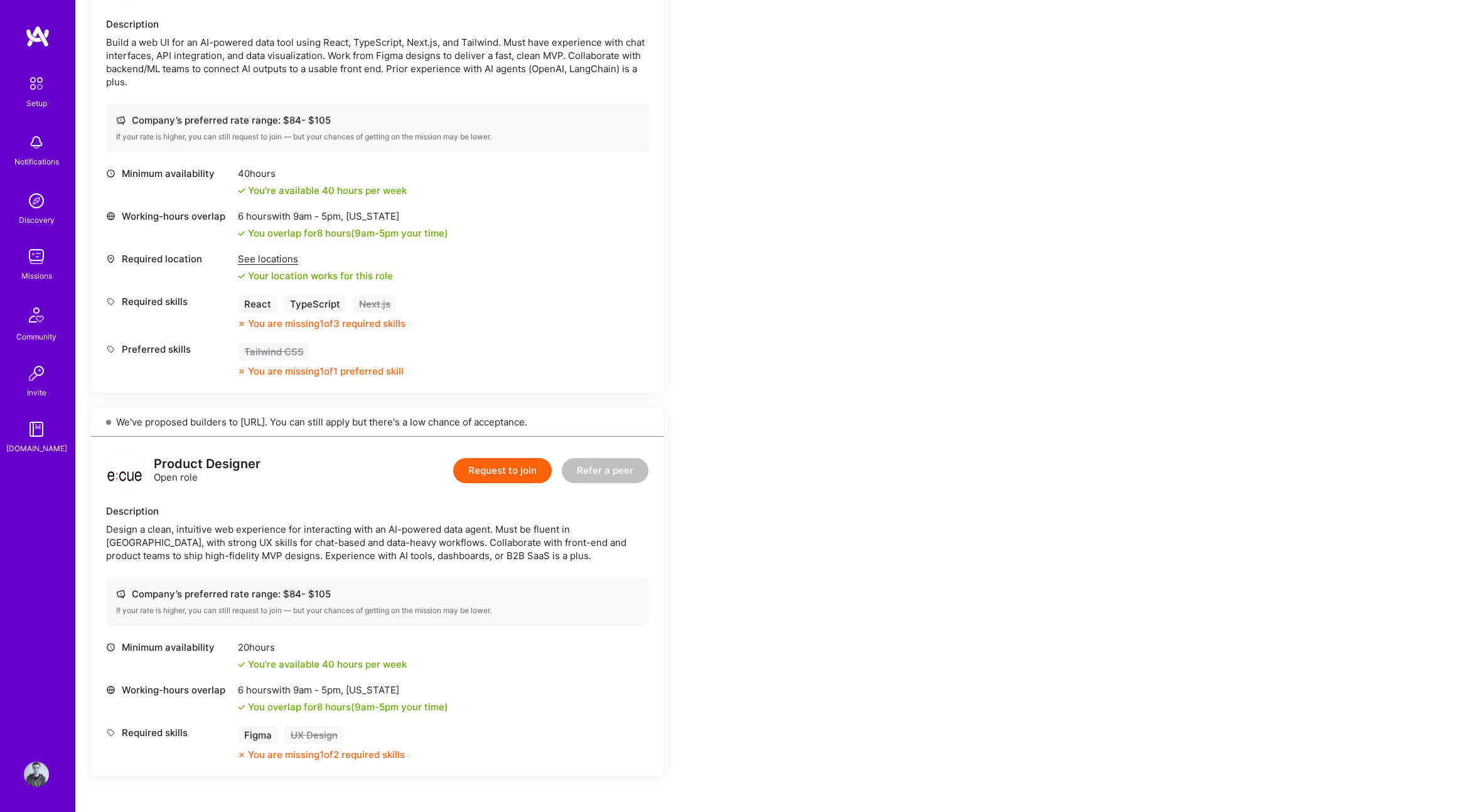
scroll to position [139, 0]
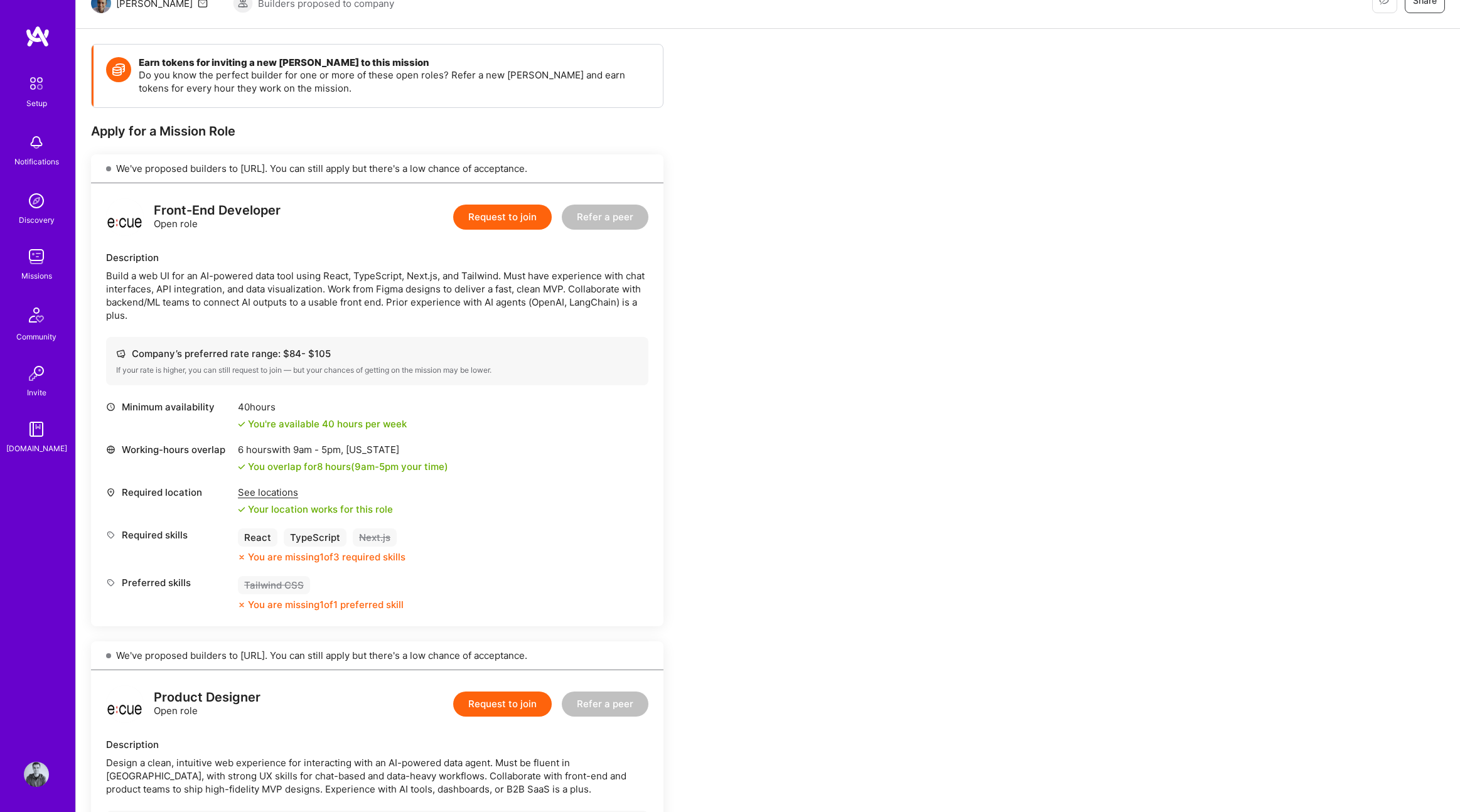
click at [518, 216] on button "Request to join" at bounding box center [502, 217] width 99 height 25
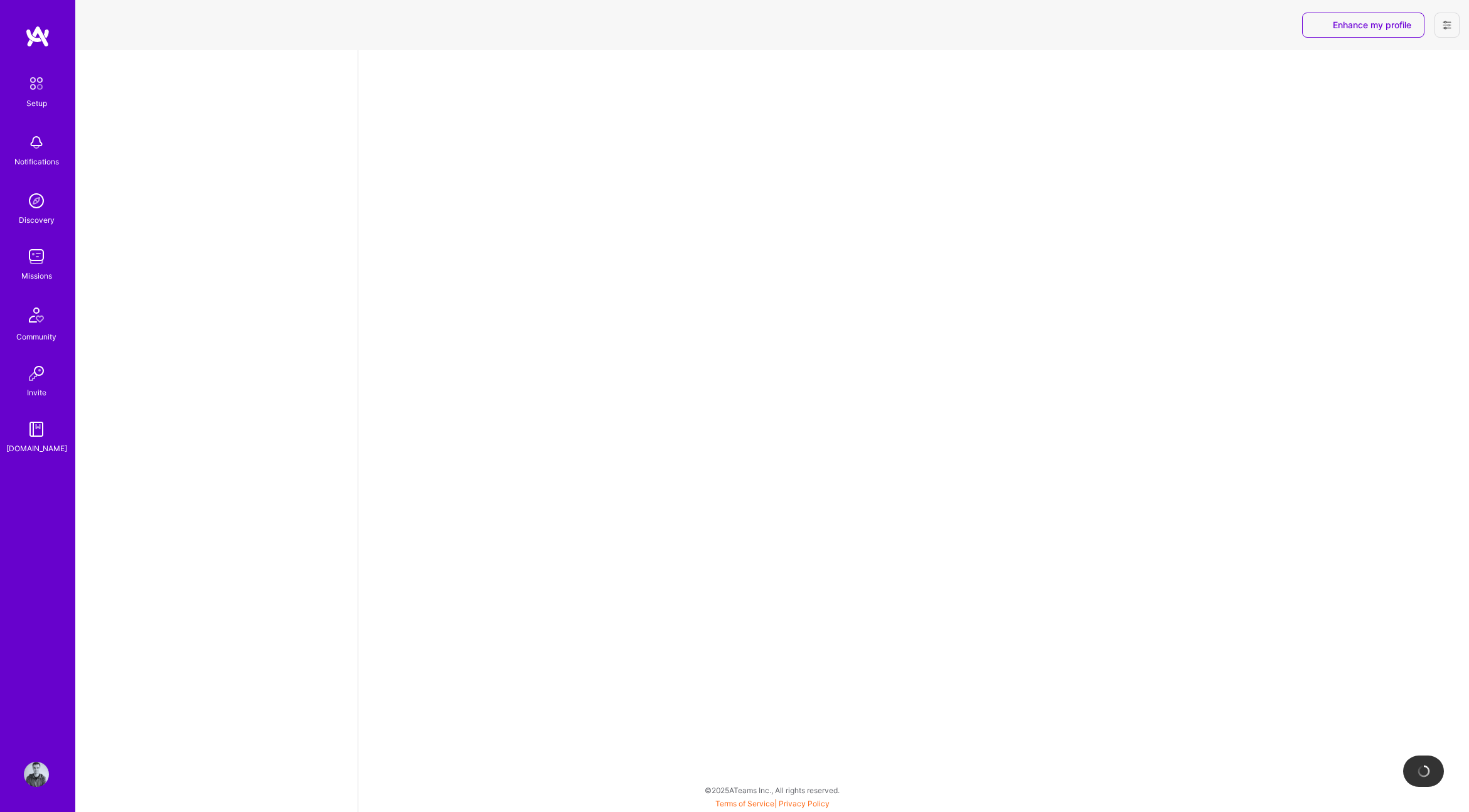
select select "US"
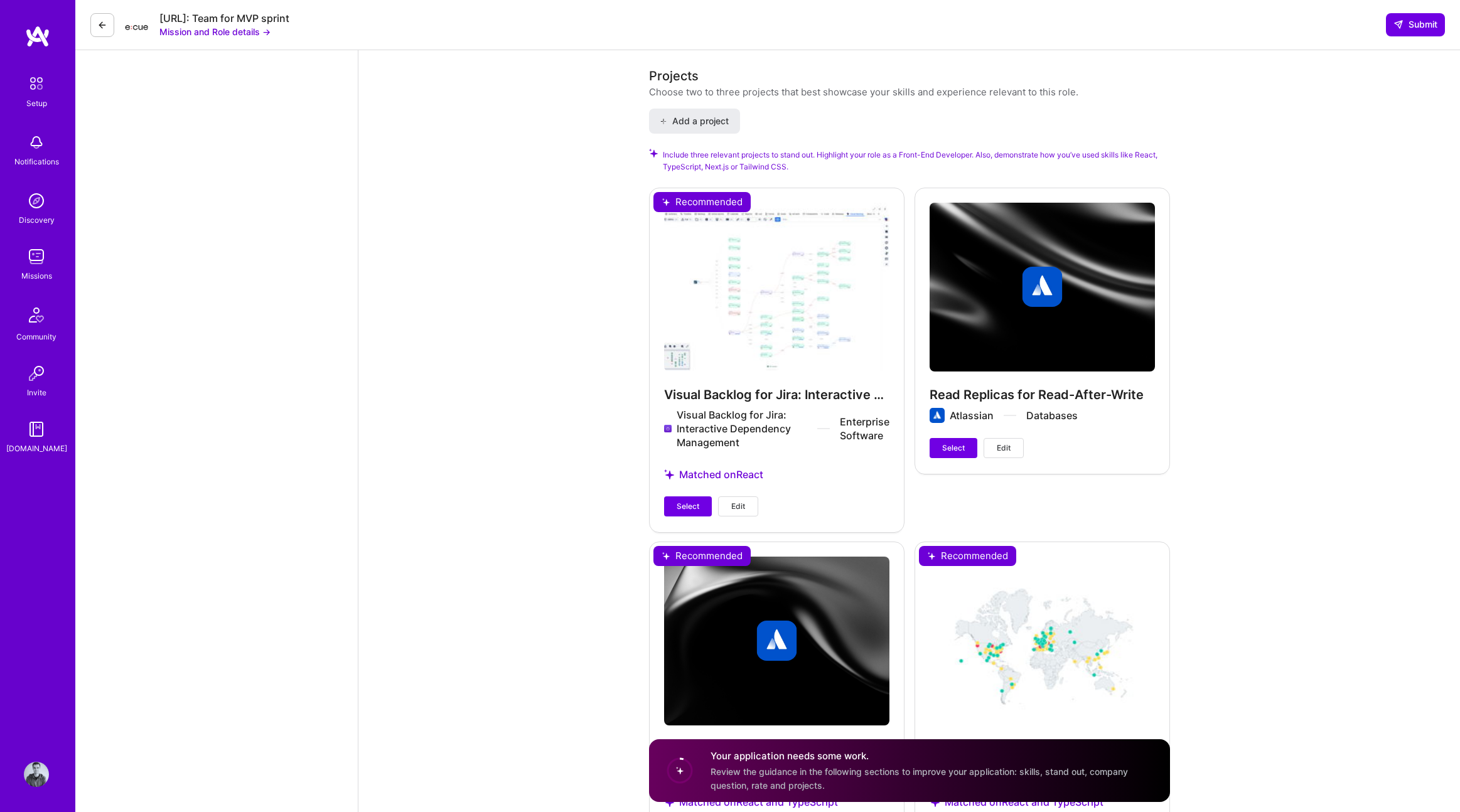
scroll to position [1464, 0]
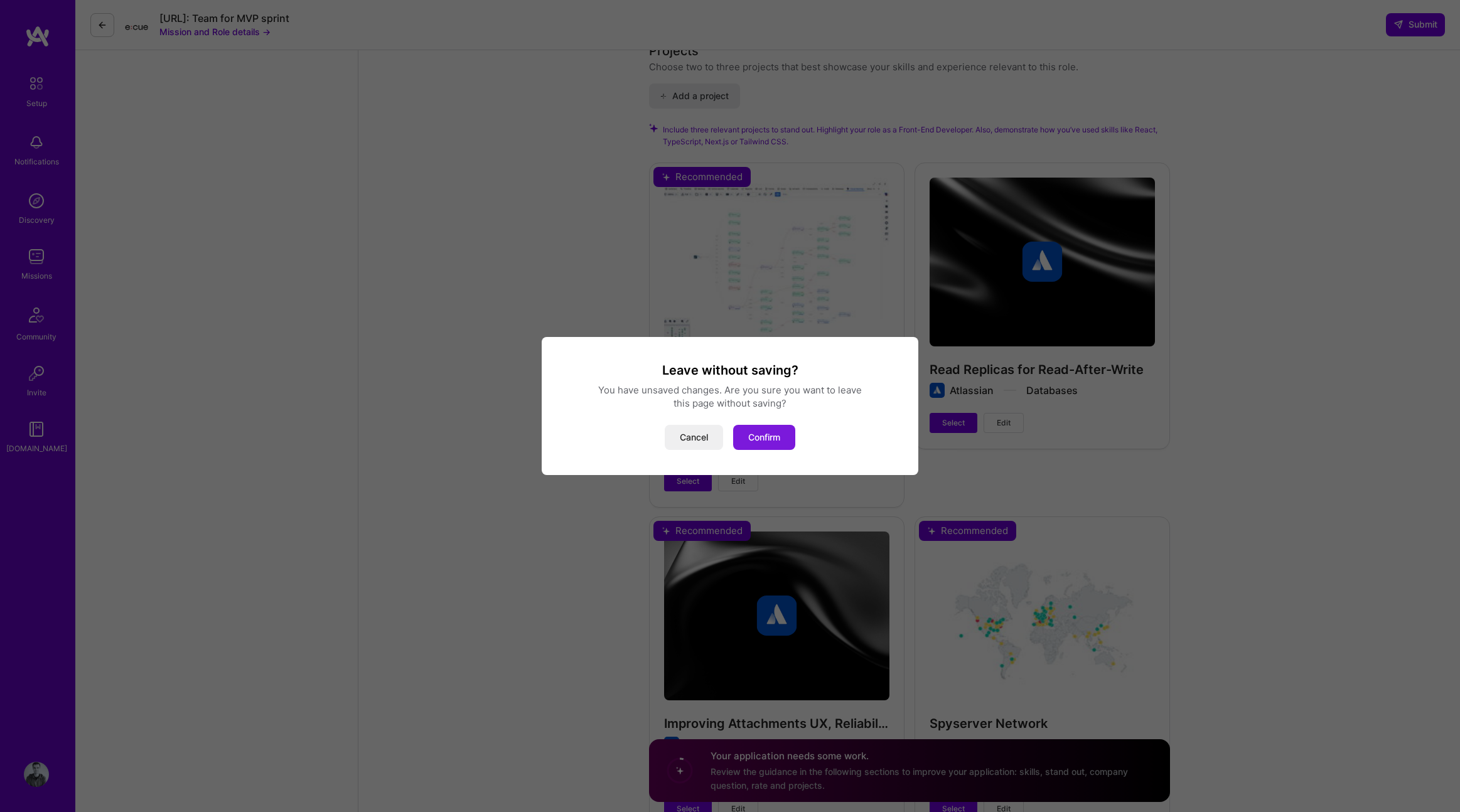
click at [777, 442] on button "Confirm" at bounding box center [764, 437] width 62 height 25
